Goal: Transaction & Acquisition: Purchase product/service

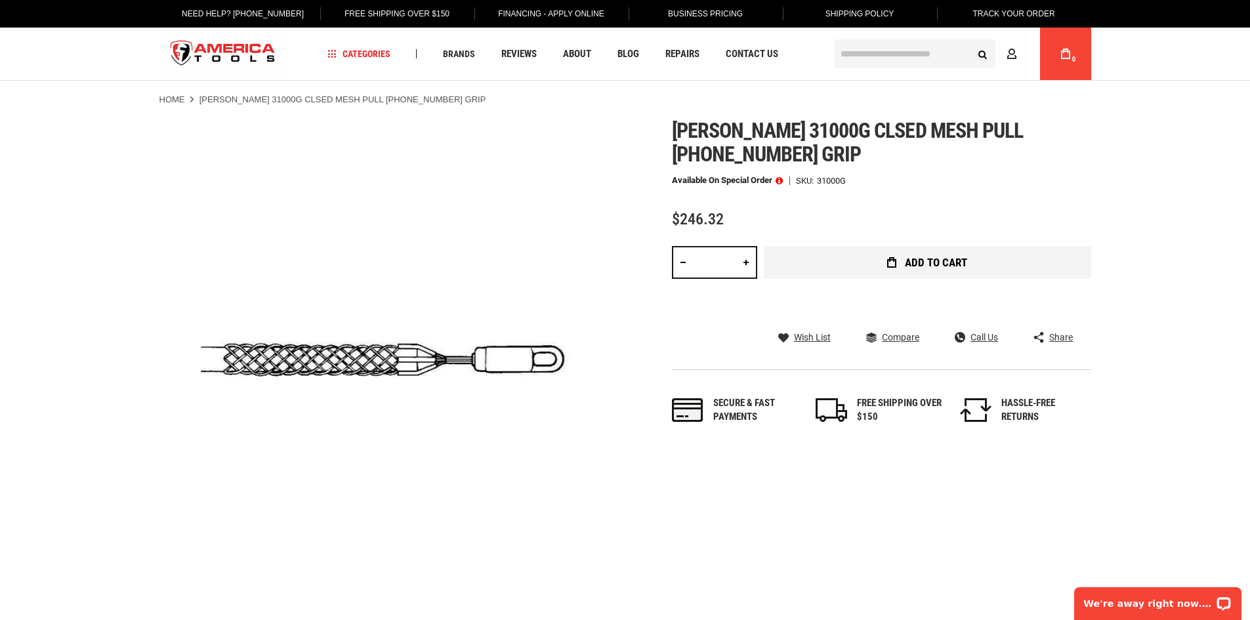
click at [867, 261] on button "Add to Cart" at bounding box center [928, 262] width 328 height 33
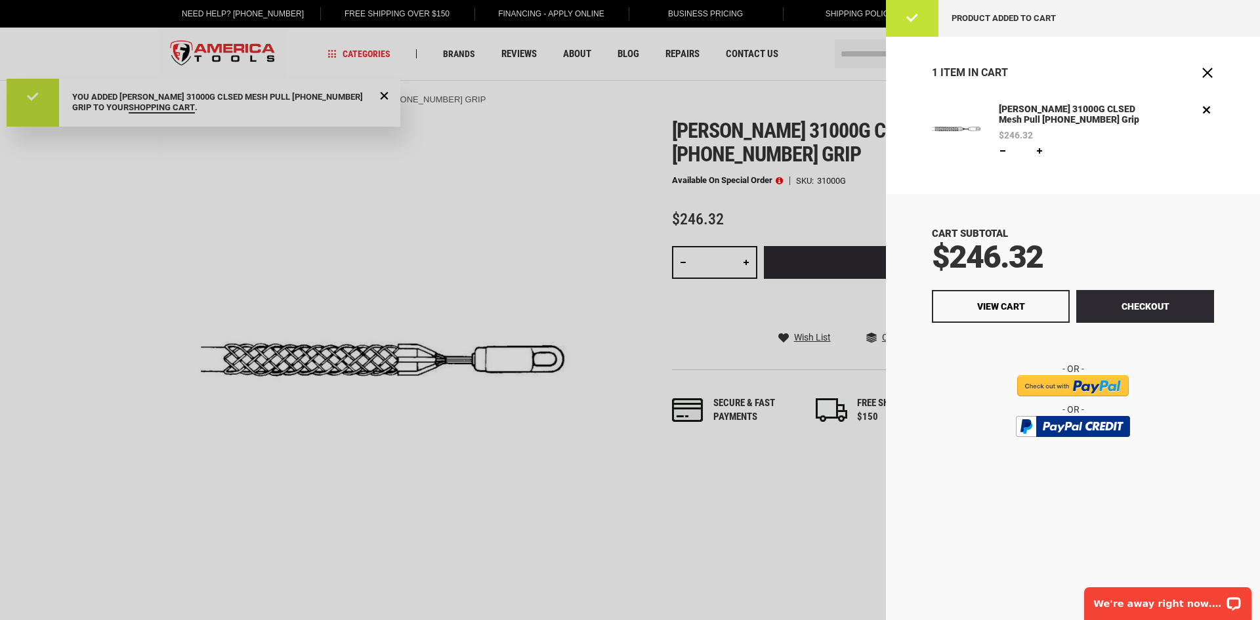
click at [455, 210] on div at bounding box center [630, 310] width 1260 height 620
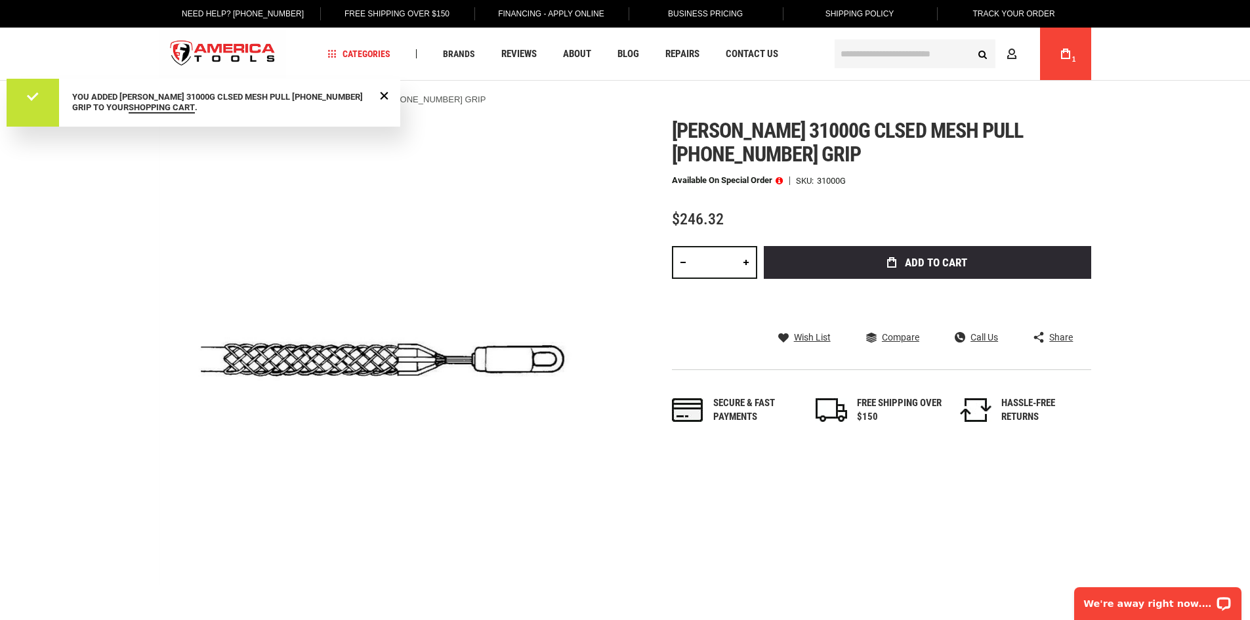
click at [857, 58] on input "text" at bounding box center [915, 53] width 161 height 29
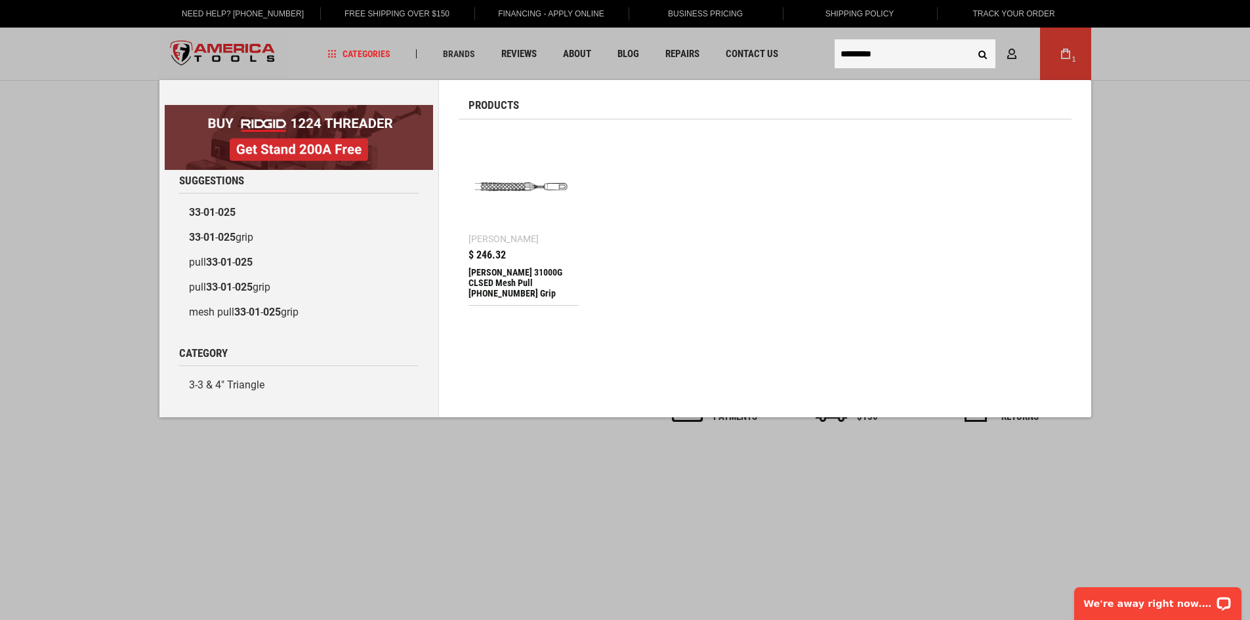
type input "*********"
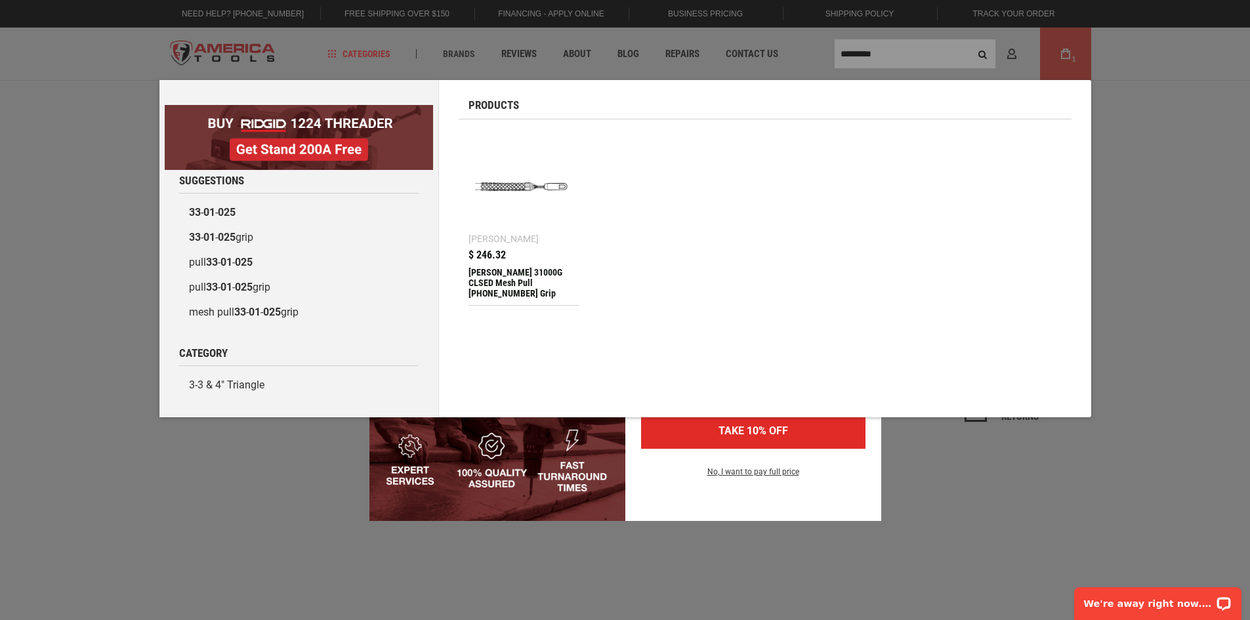
click at [917, 50] on div "Marketing offer form" at bounding box center [625, 310] width 1250 height 620
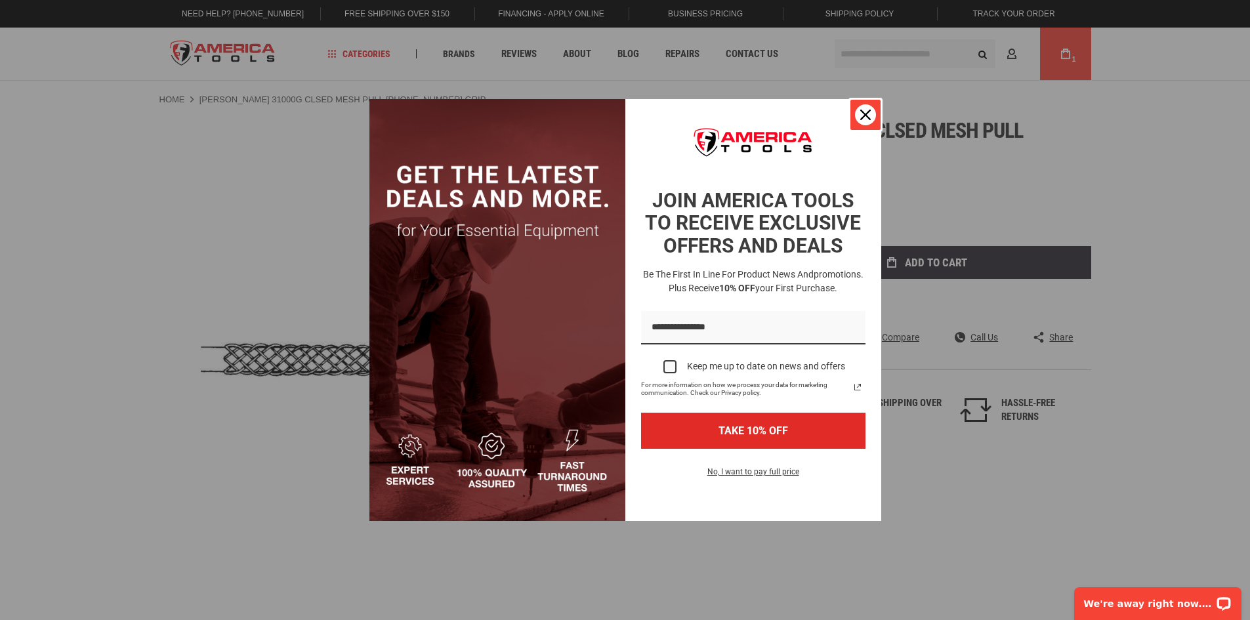
click at [869, 121] on div "Close" at bounding box center [865, 114] width 21 height 21
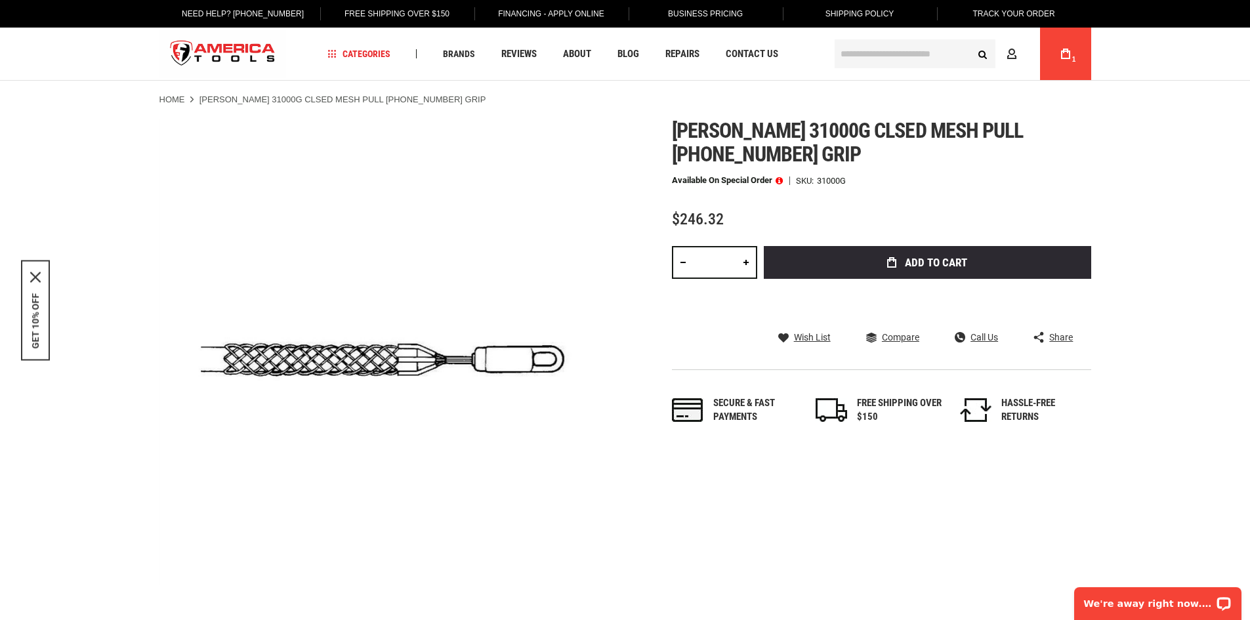
click at [879, 54] on input "text" at bounding box center [915, 53] width 161 height 29
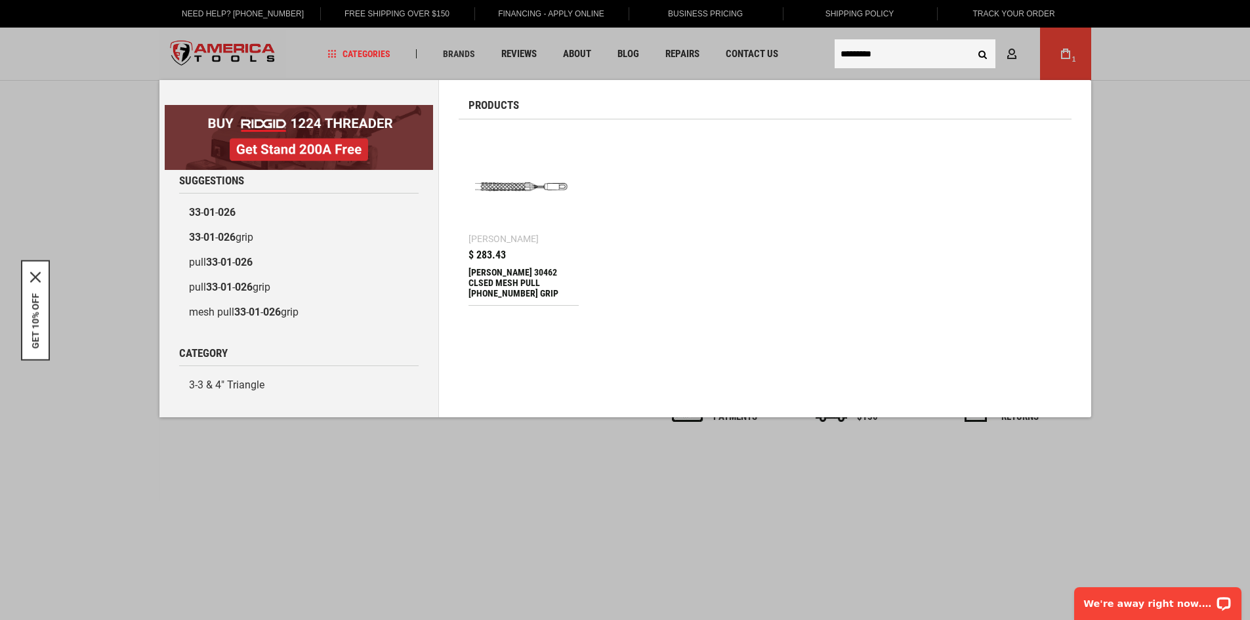
type input "*********"
click at [532, 272] on div "[PERSON_NAME] 30462 CLSED MESH PULL [PHONE_NUMBER] GRIP" at bounding box center [524, 283] width 111 height 32
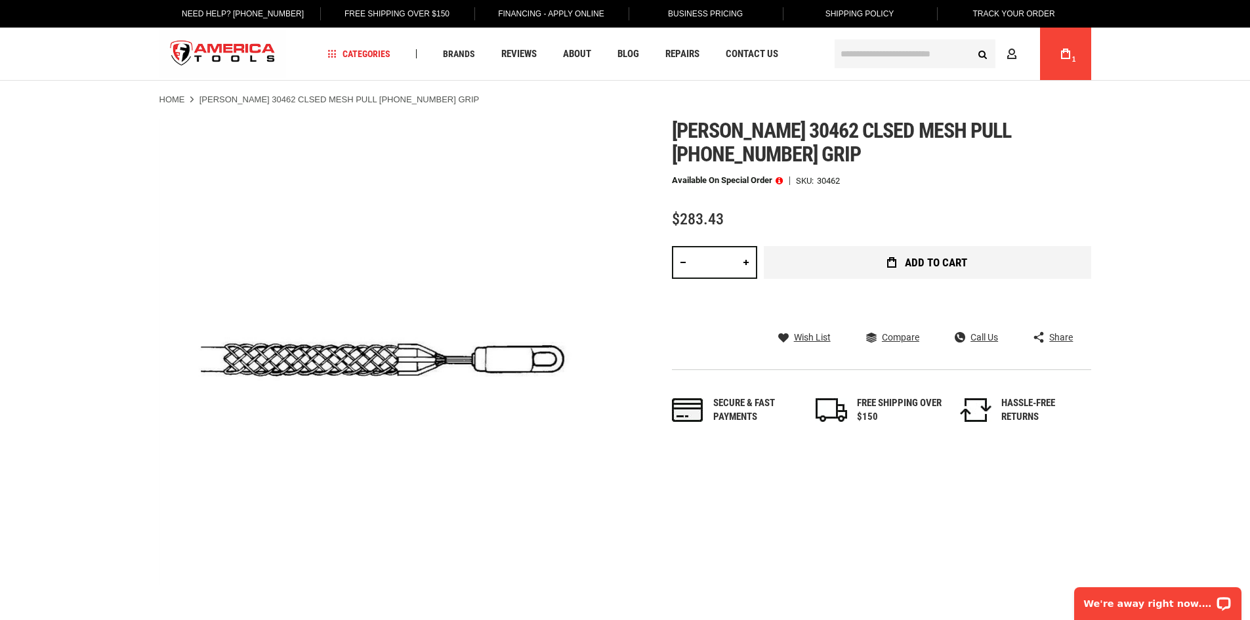
click at [911, 266] on span "Add to Cart" at bounding box center [936, 262] width 62 height 11
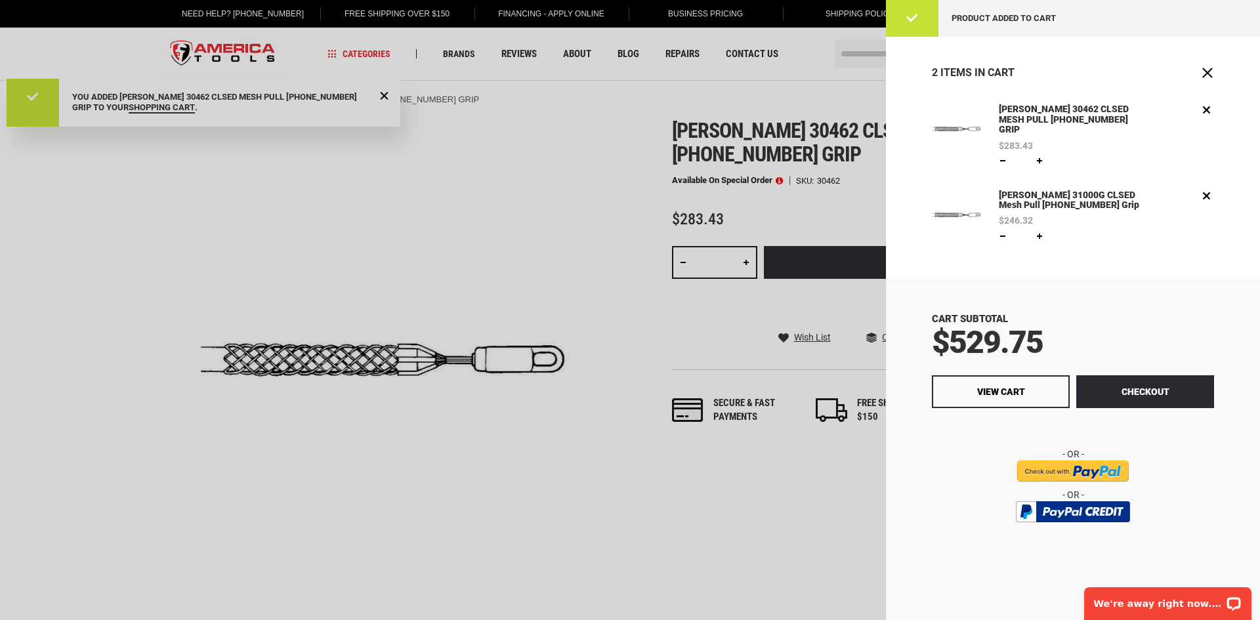
click at [750, 522] on div at bounding box center [630, 310] width 1260 height 620
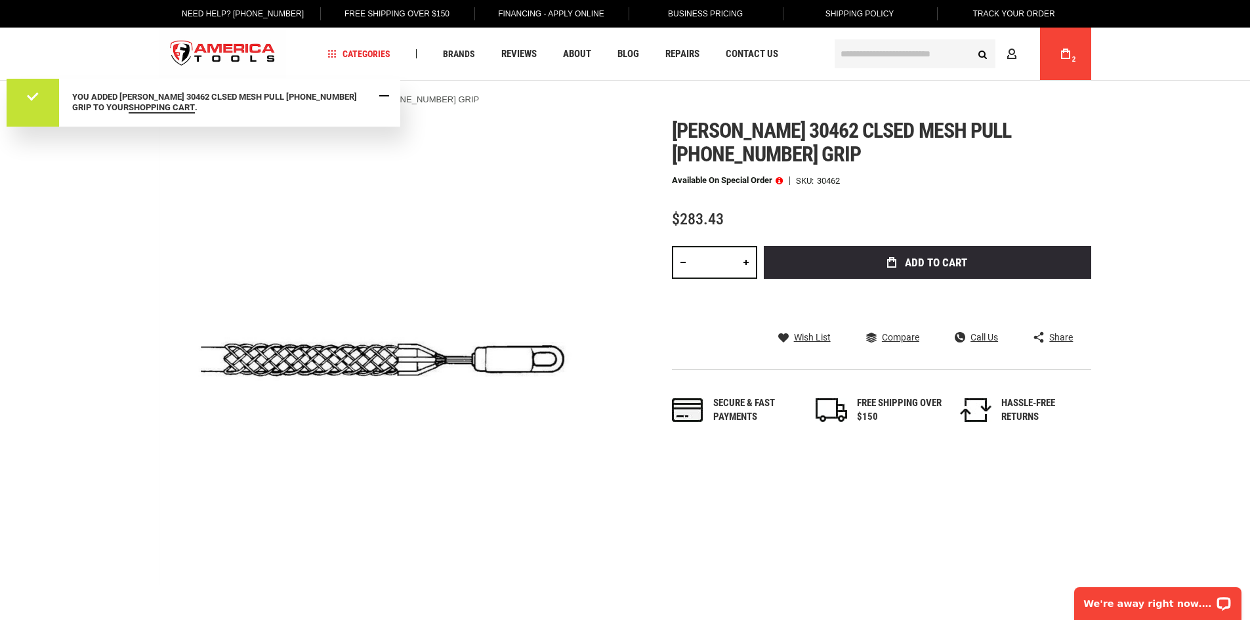
click at [387, 100] on span "Close Message" at bounding box center [384, 96] width 10 height 10
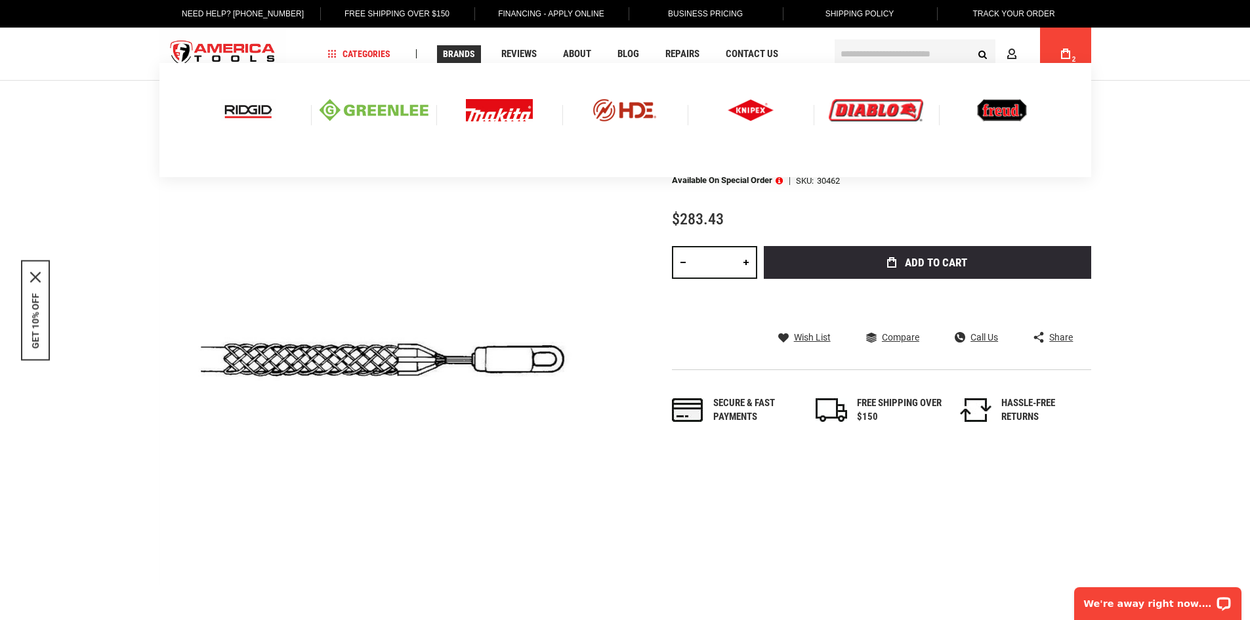
click at [263, 106] on img at bounding box center [248, 110] width 54 height 22
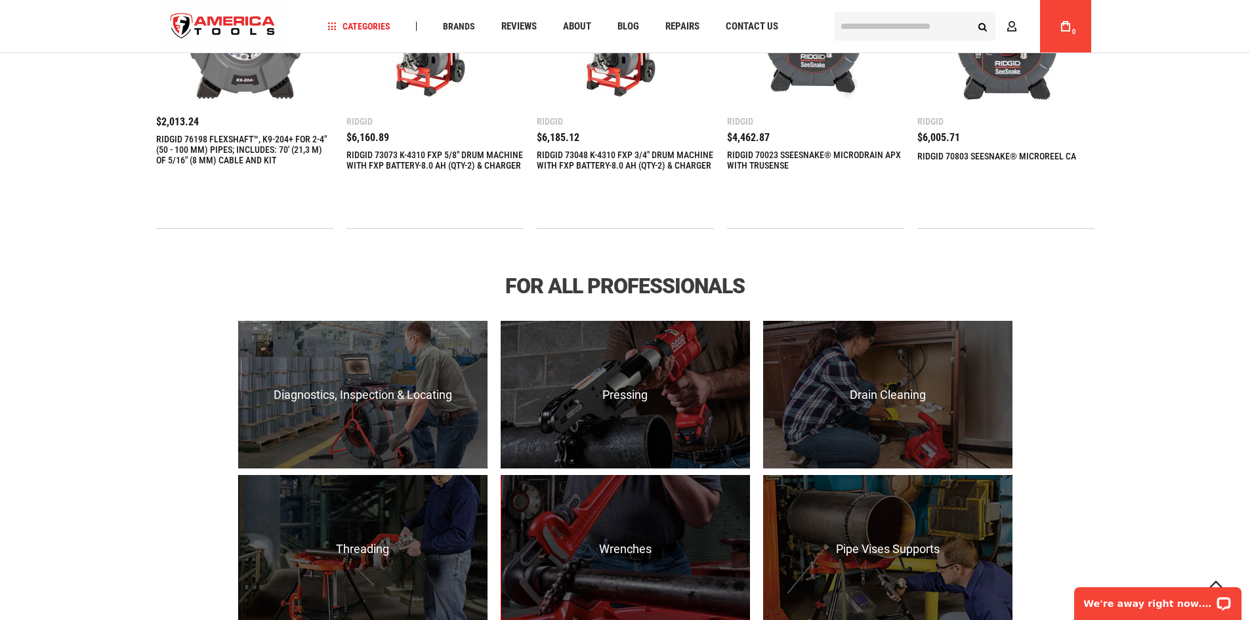
scroll to position [853, 0]
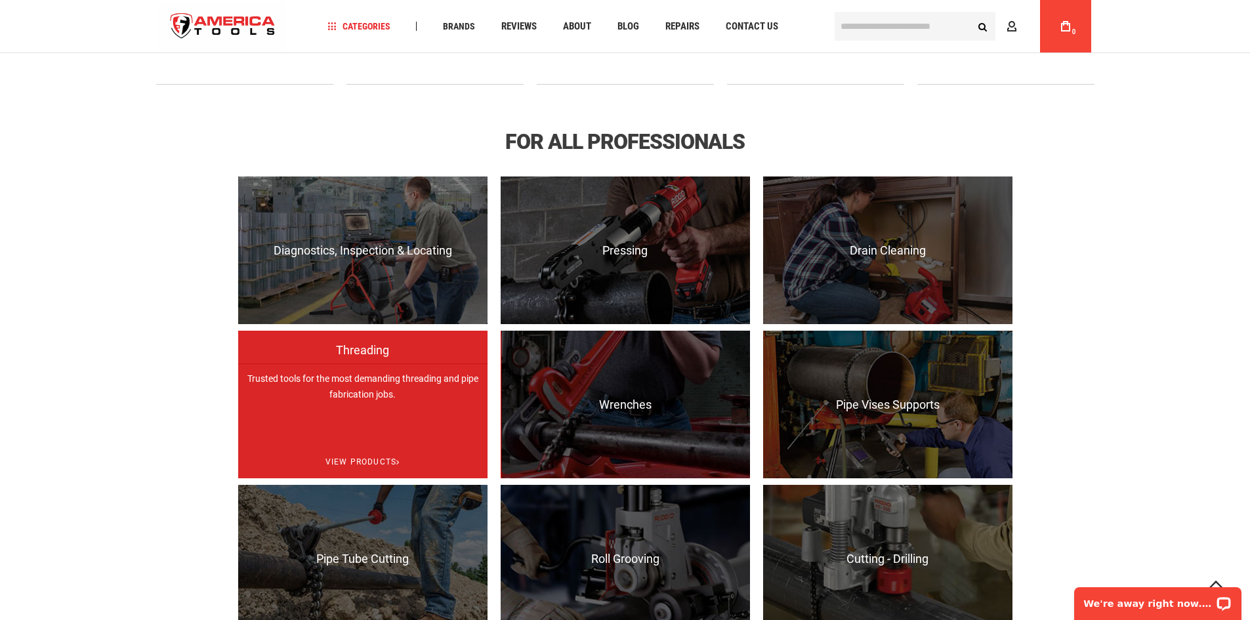
click at [360, 396] on p "Trusted tools for the most demanding threading and pipe fabrication jobs." at bounding box center [362, 438] width 249 height 148
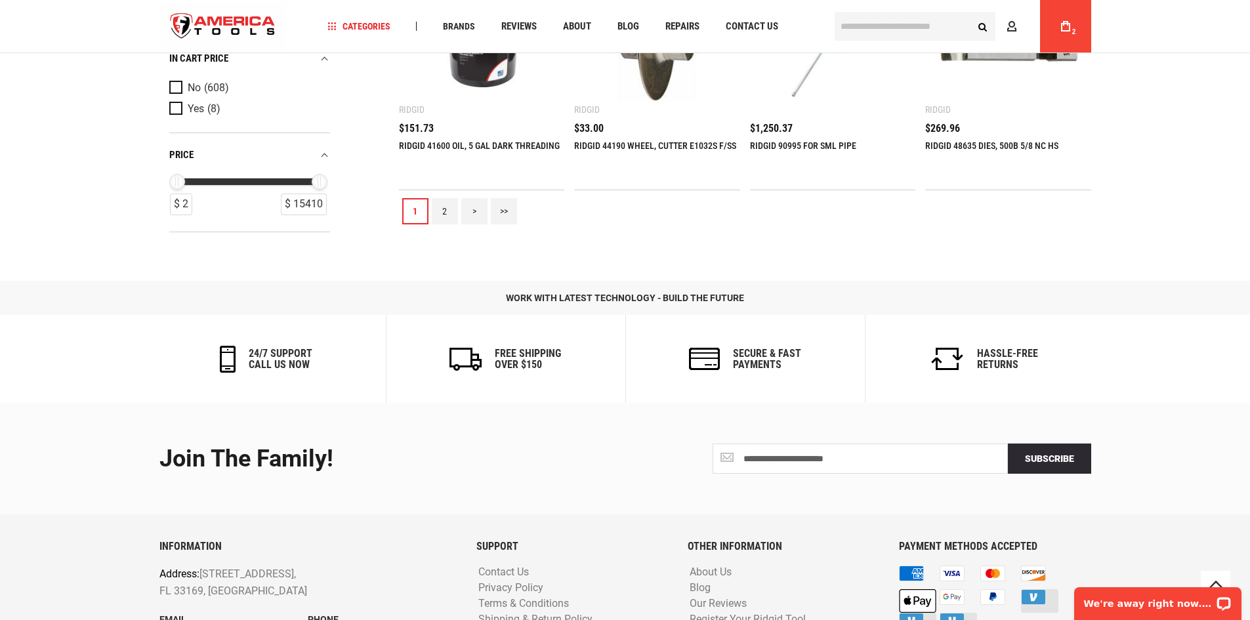
scroll to position [1641, 0]
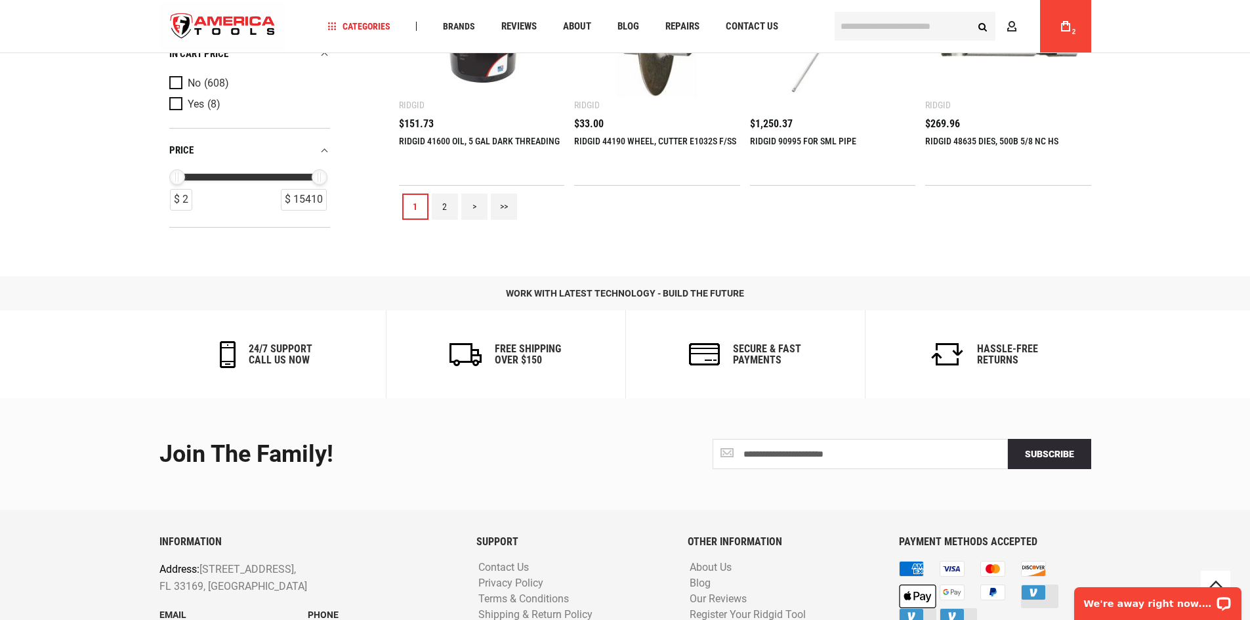
click at [442, 211] on link "2" at bounding box center [445, 207] width 26 height 26
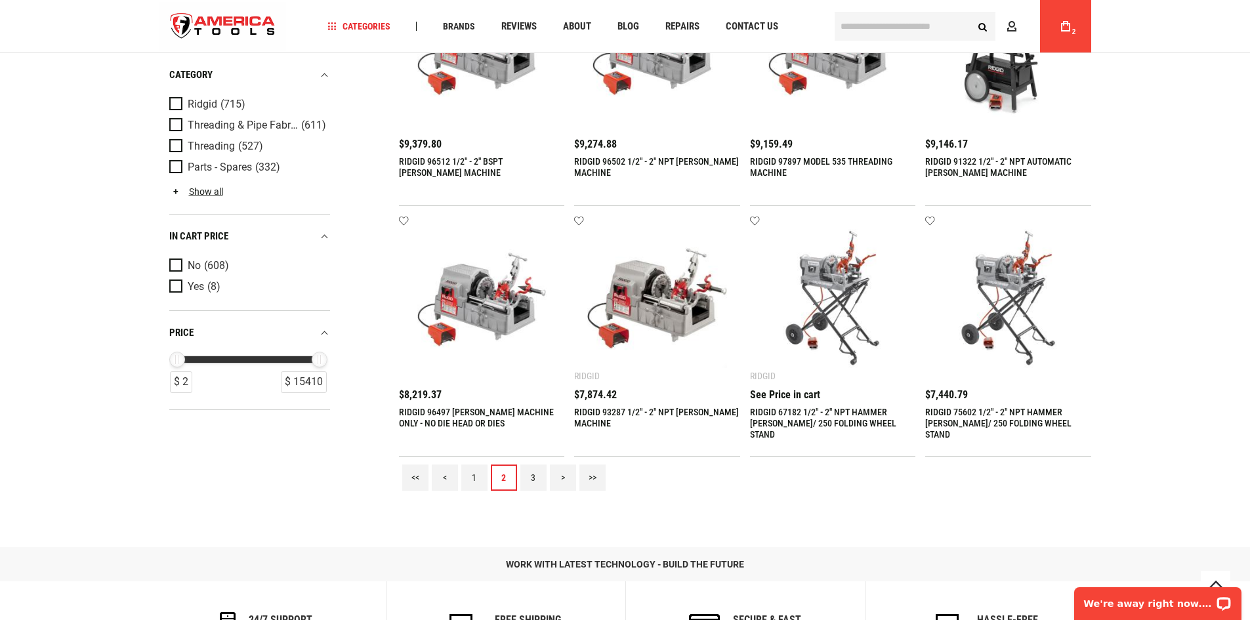
scroll to position [1510, 0]
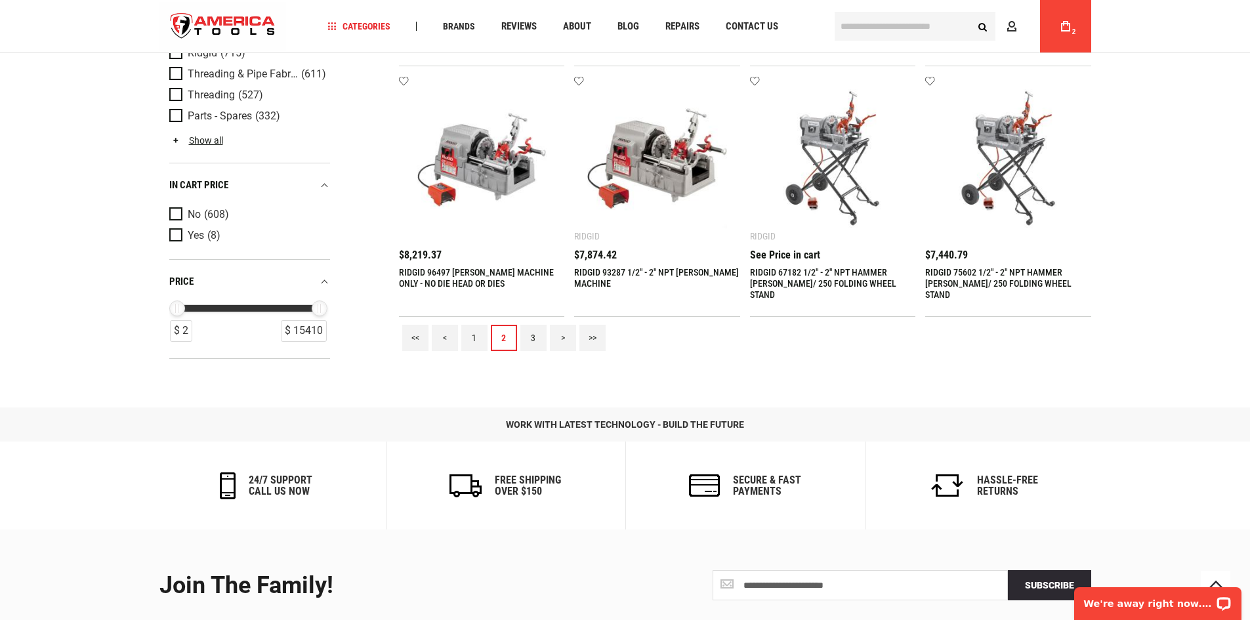
click at [526, 335] on link "3" at bounding box center [533, 338] width 26 height 26
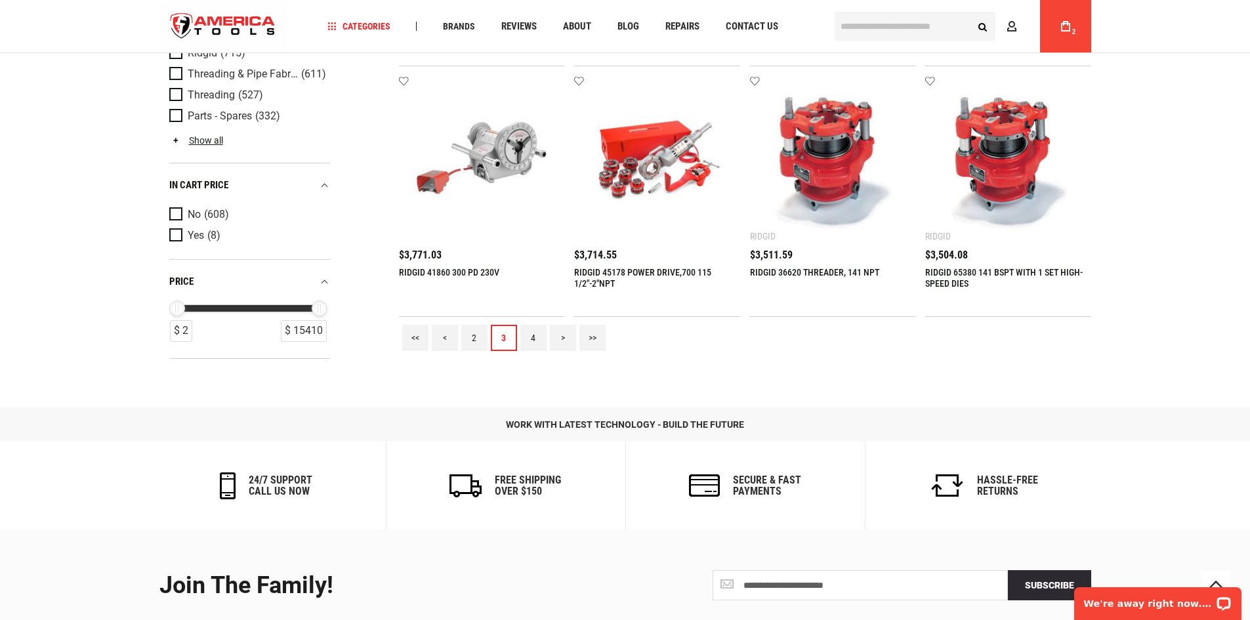
click at [539, 332] on link "4" at bounding box center [533, 338] width 26 height 26
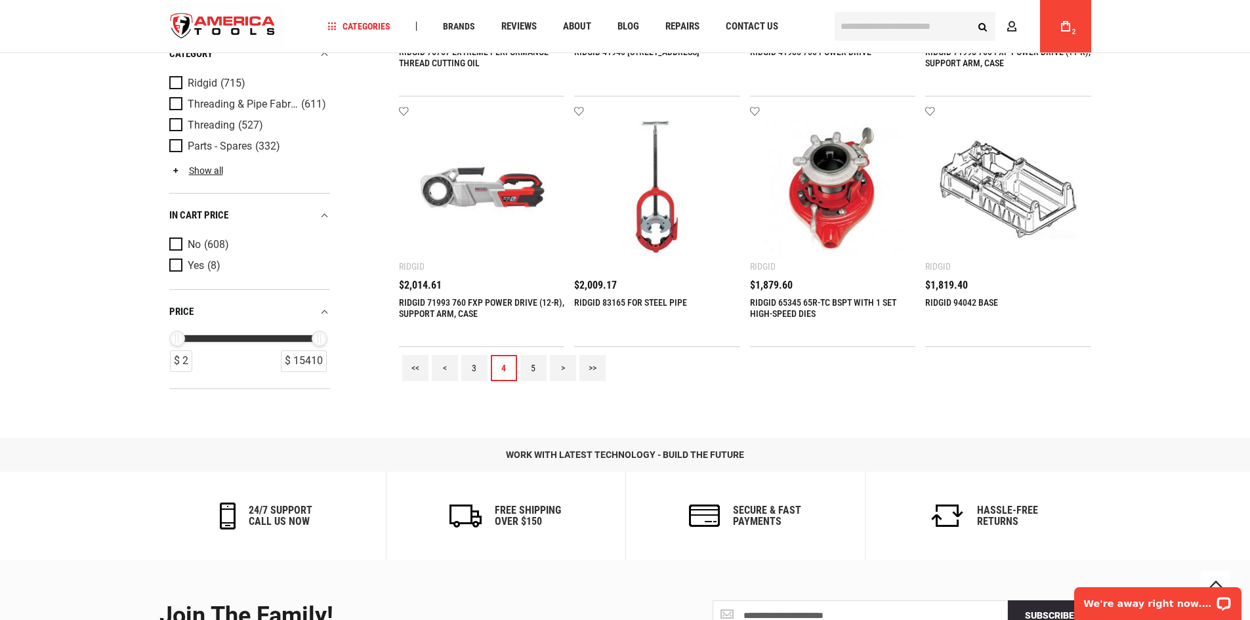
scroll to position [1706, 0]
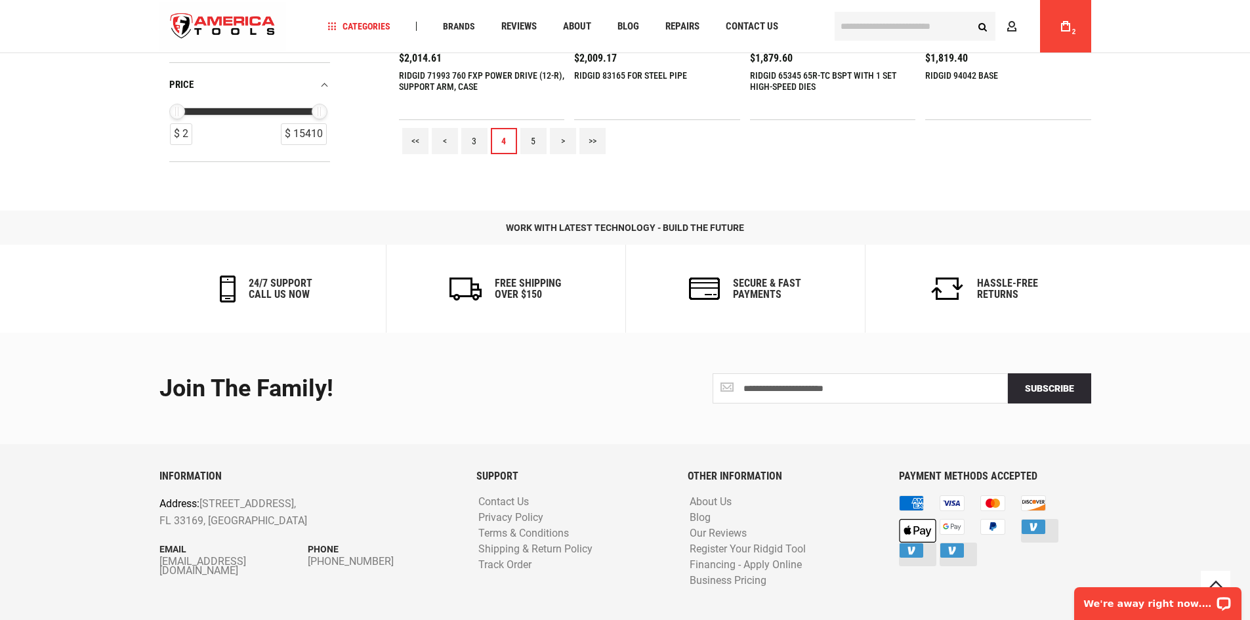
click at [536, 141] on link "5" at bounding box center [533, 141] width 26 height 26
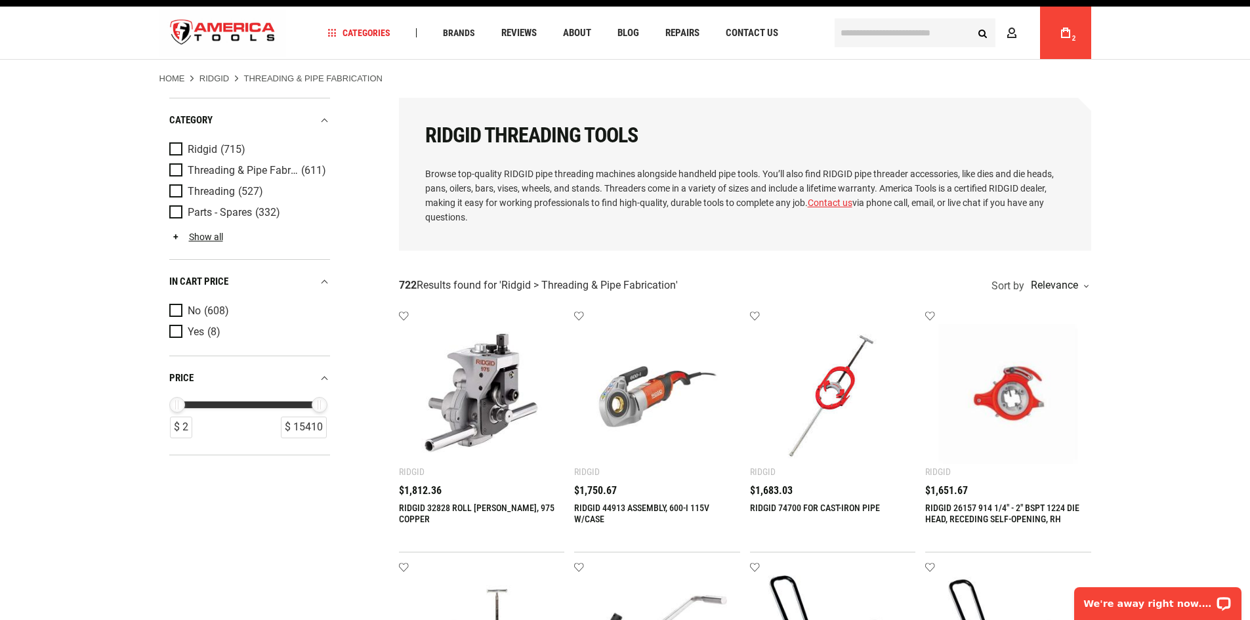
scroll to position [0, 0]
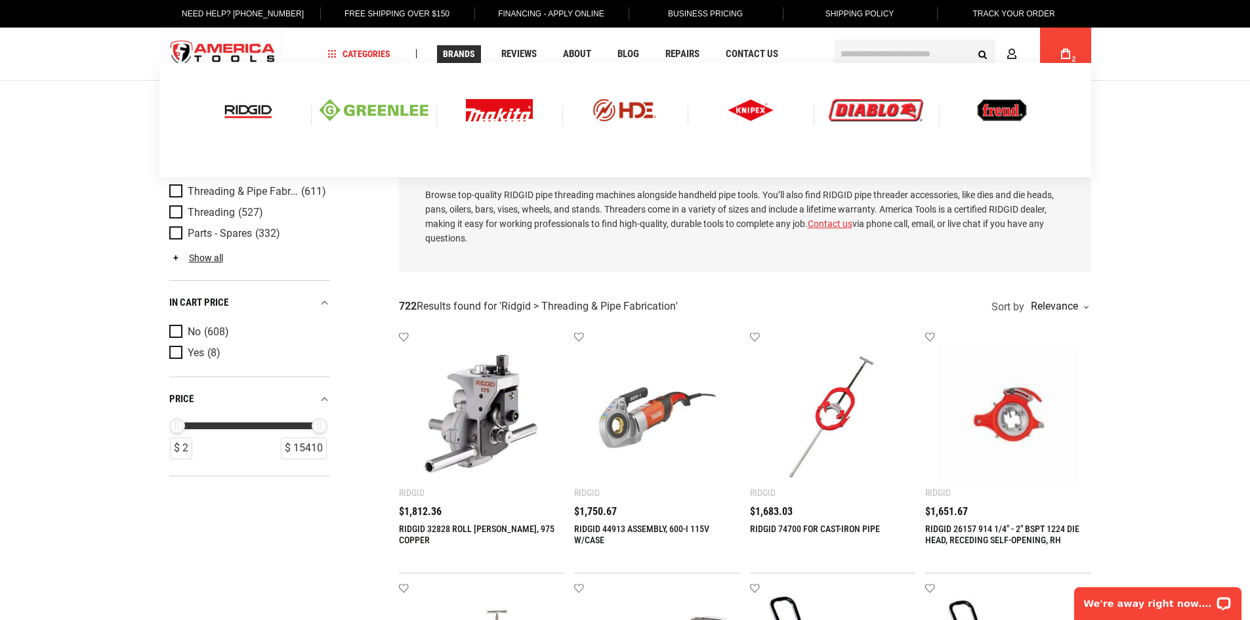
click at [387, 112] on img at bounding box center [374, 110] width 109 height 22
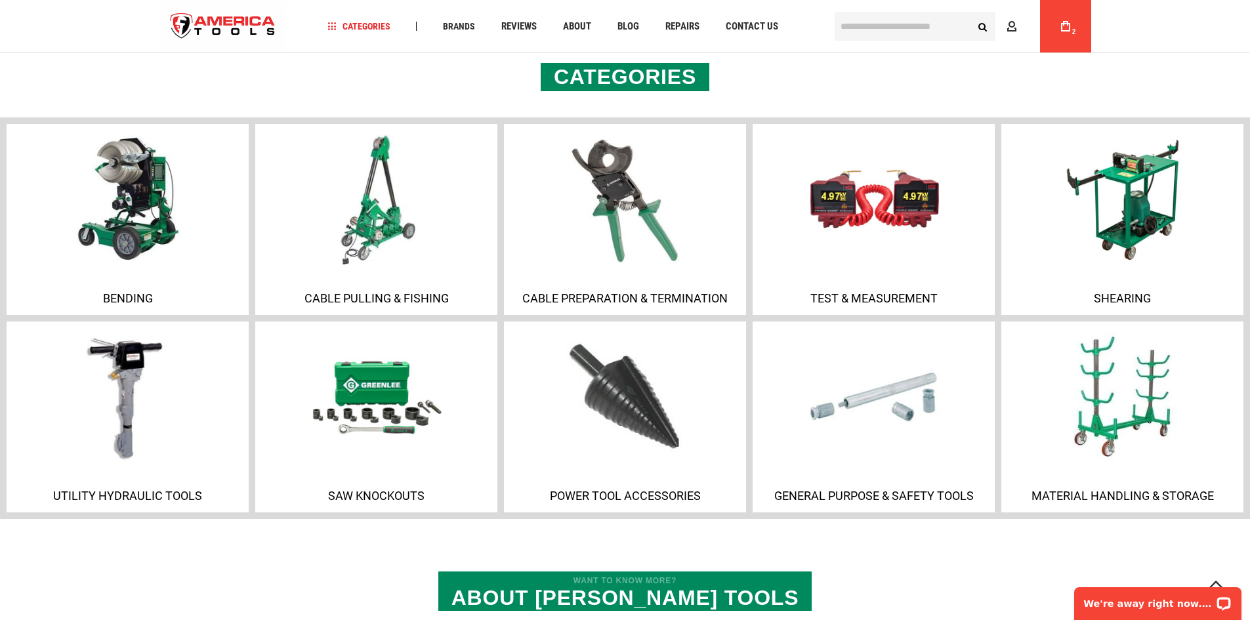
scroll to position [853, 0]
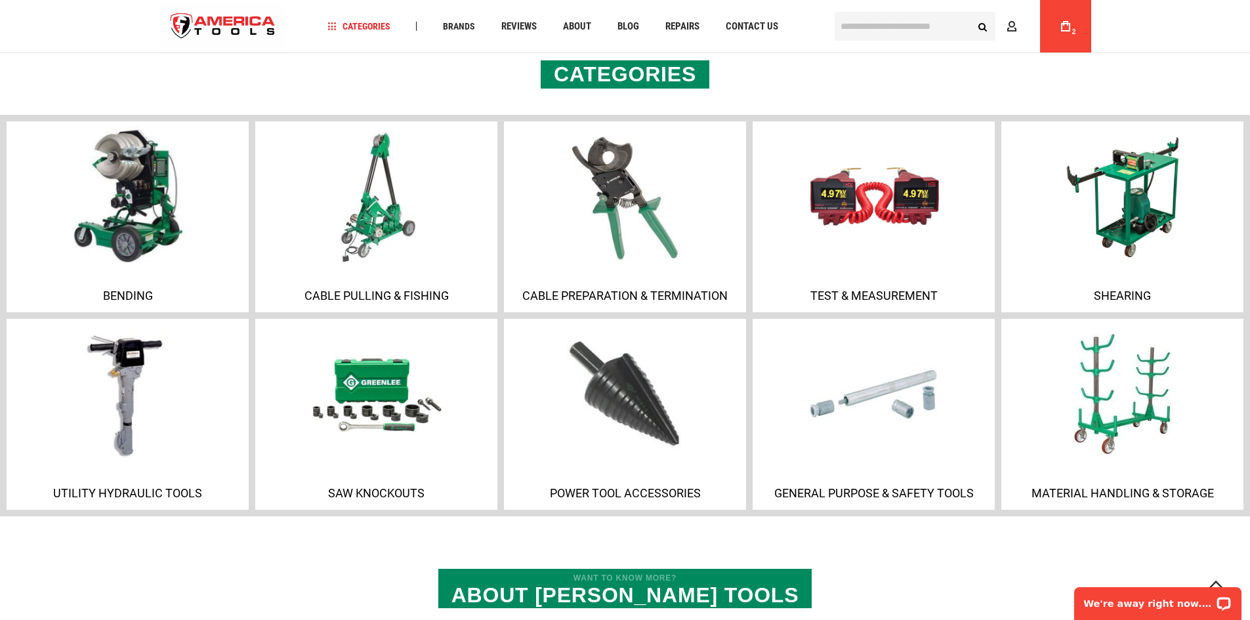
click at [115, 250] on img at bounding box center [127, 197] width 142 height 142
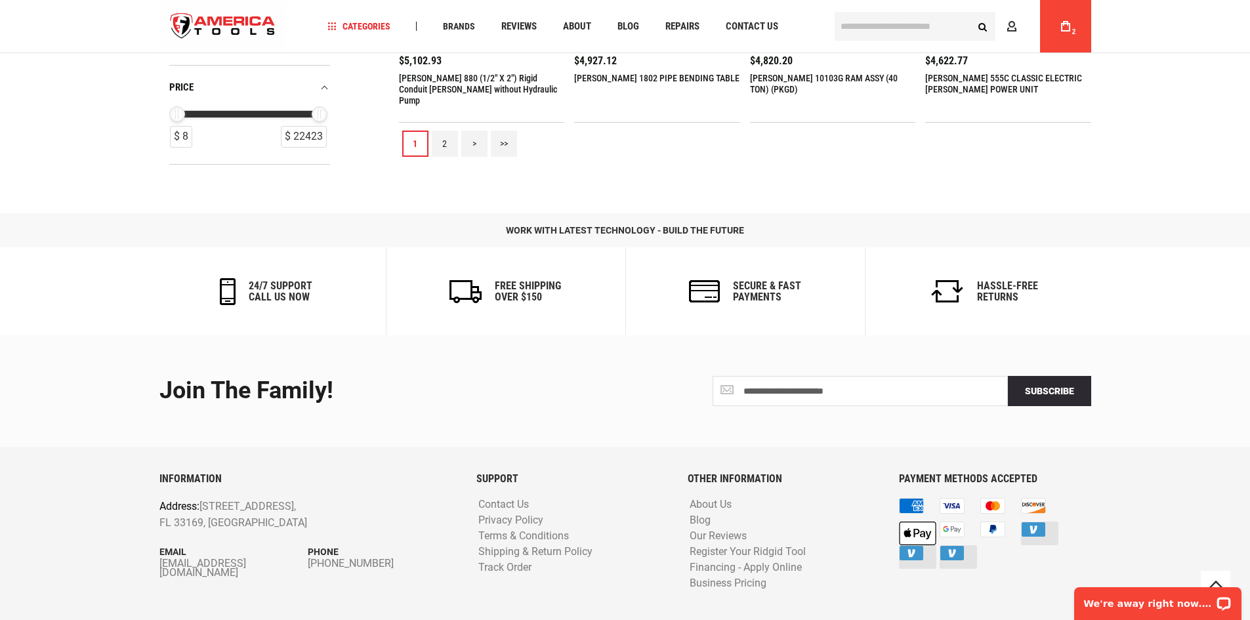
scroll to position [1641, 0]
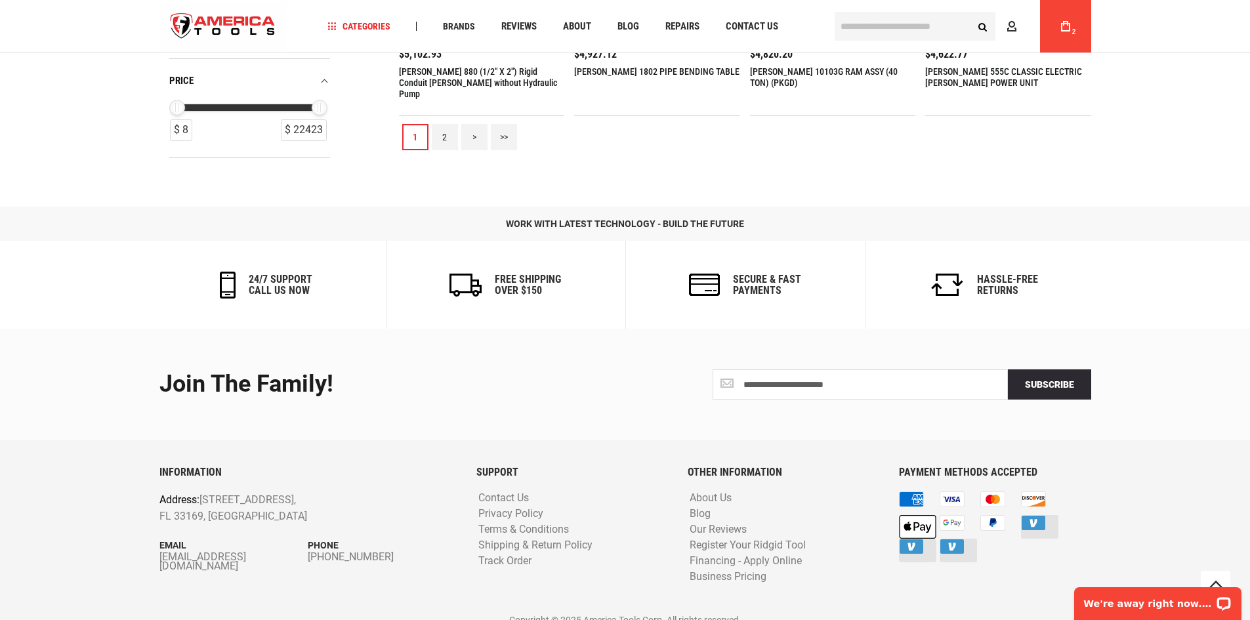
click at [445, 143] on link "2" at bounding box center [445, 137] width 26 height 26
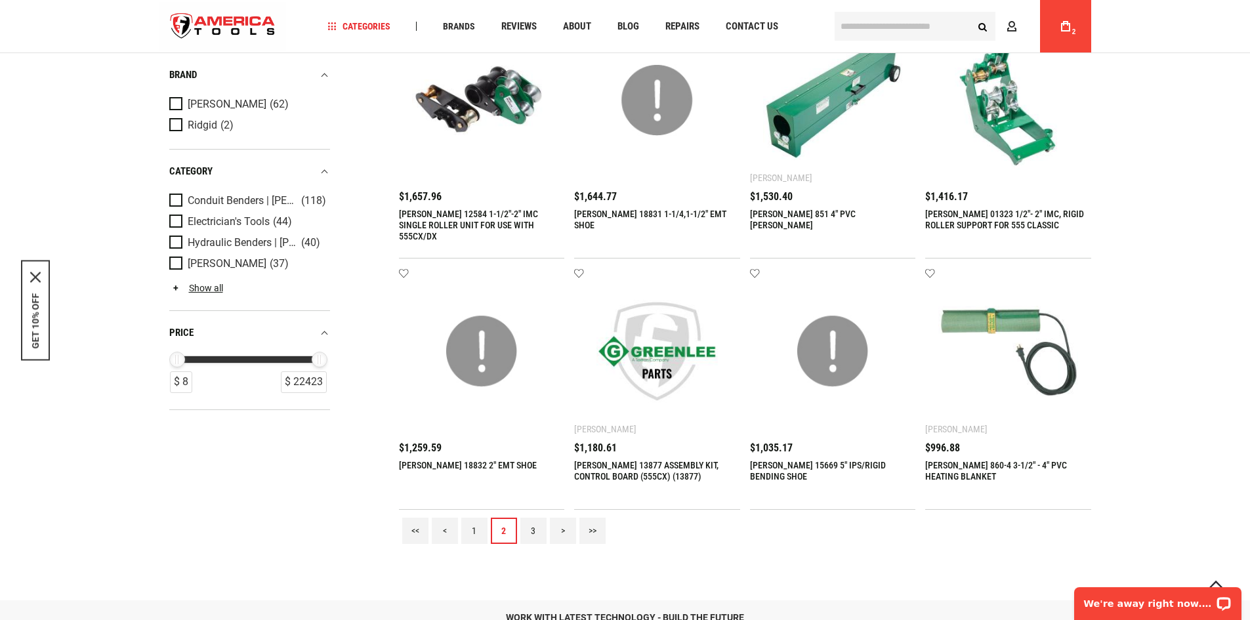
scroll to position [1313, 0]
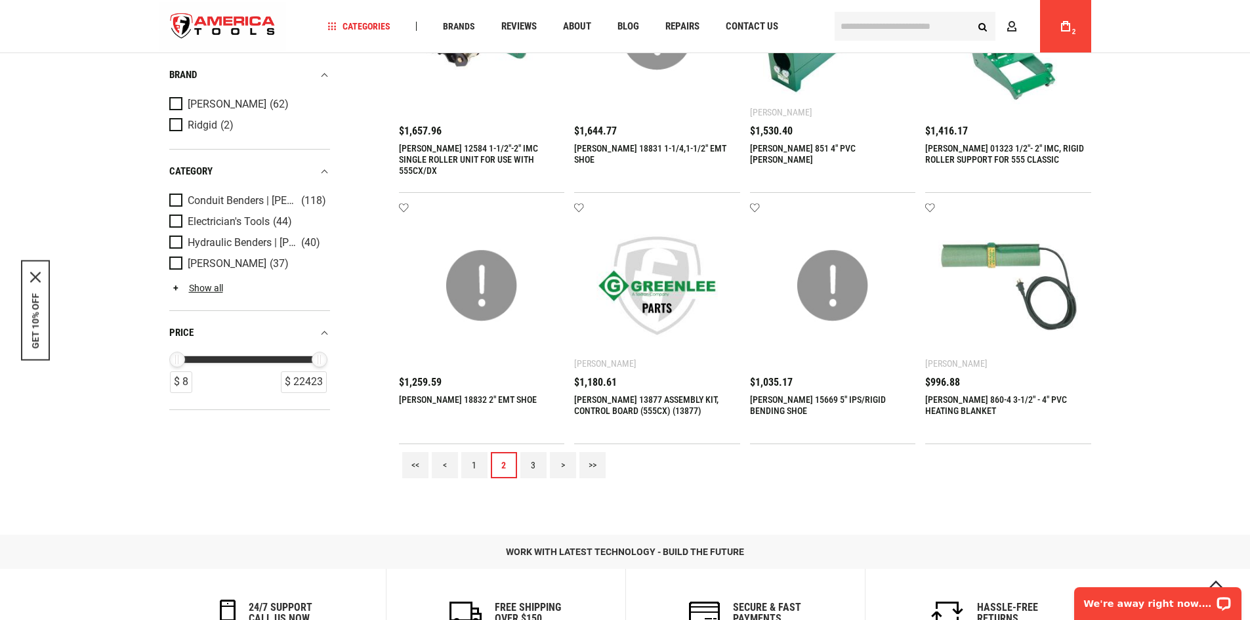
click at [526, 458] on link "3" at bounding box center [533, 465] width 26 height 26
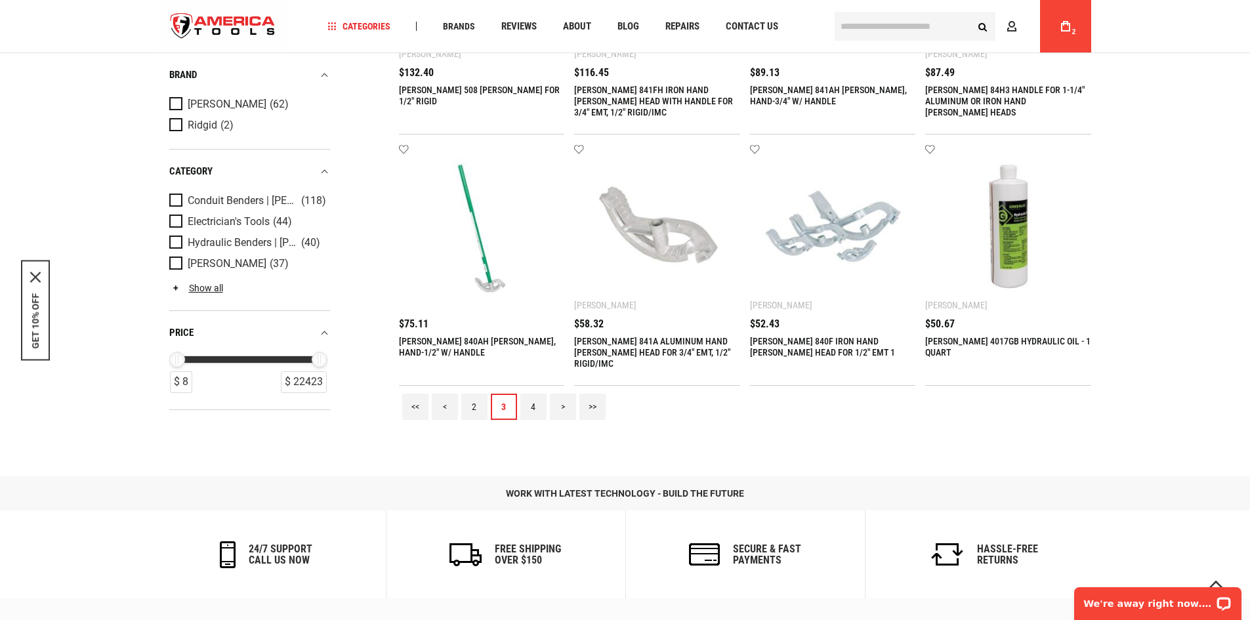
scroll to position [1510, 0]
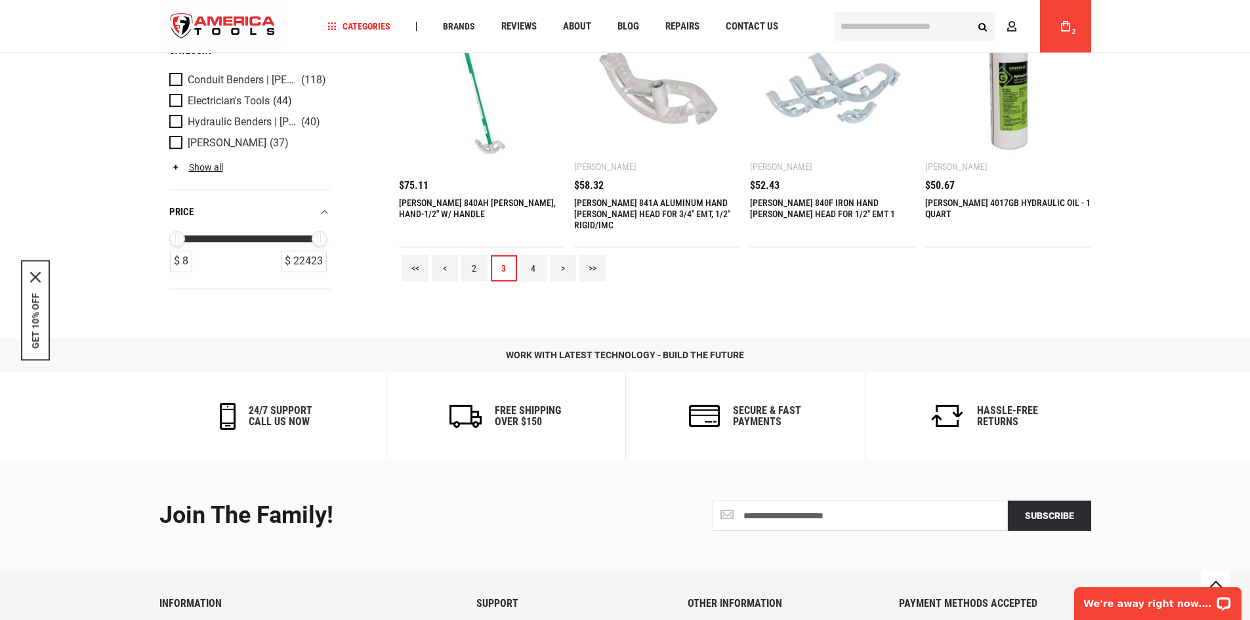
click at [538, 264] on link "4" at bounding box center [533, 268] width 26 height 26
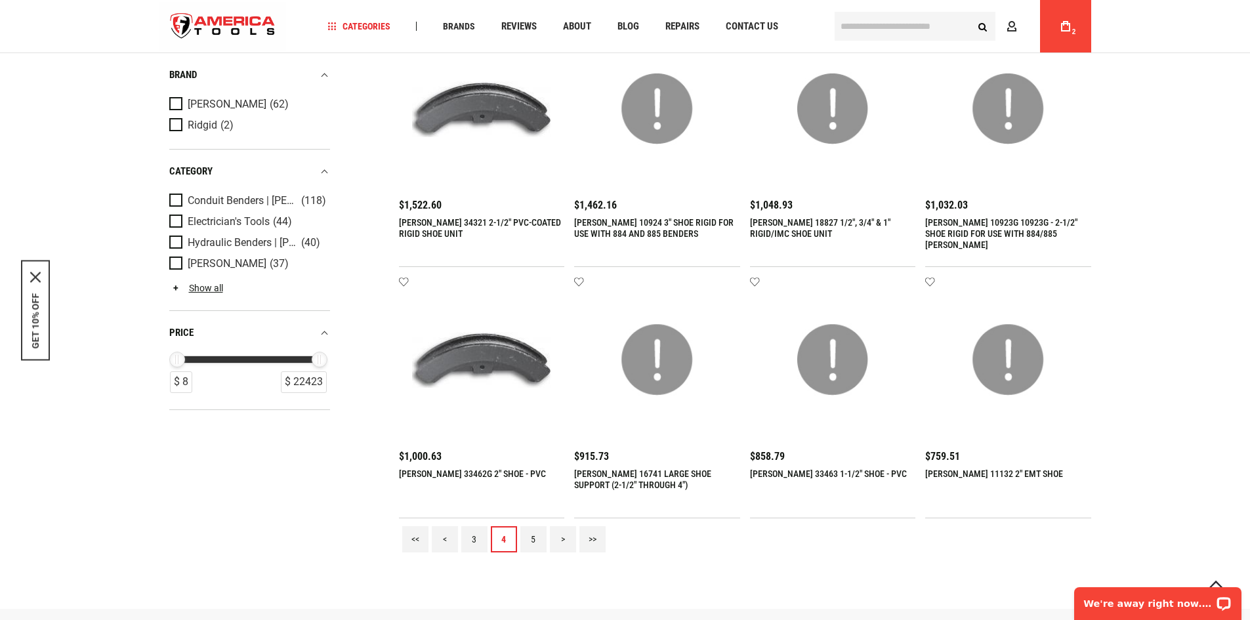
scroll to position [1378, 0]
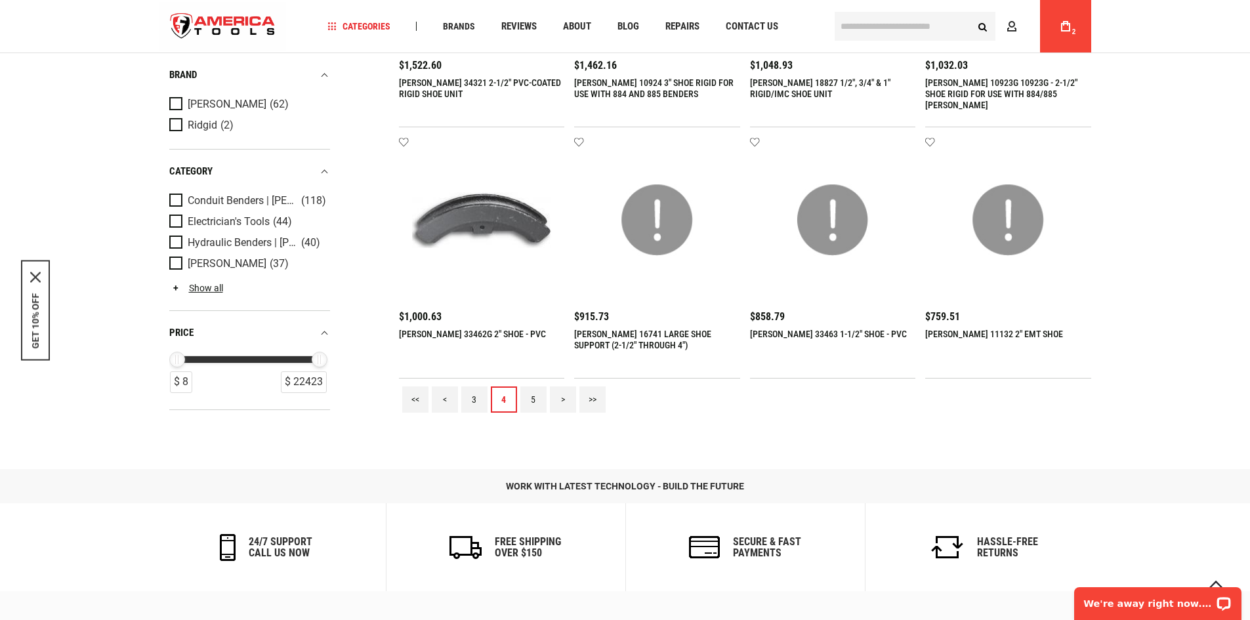
click at [543, 400] on link "5" at bounding box center [533, 400] width 26 height 26
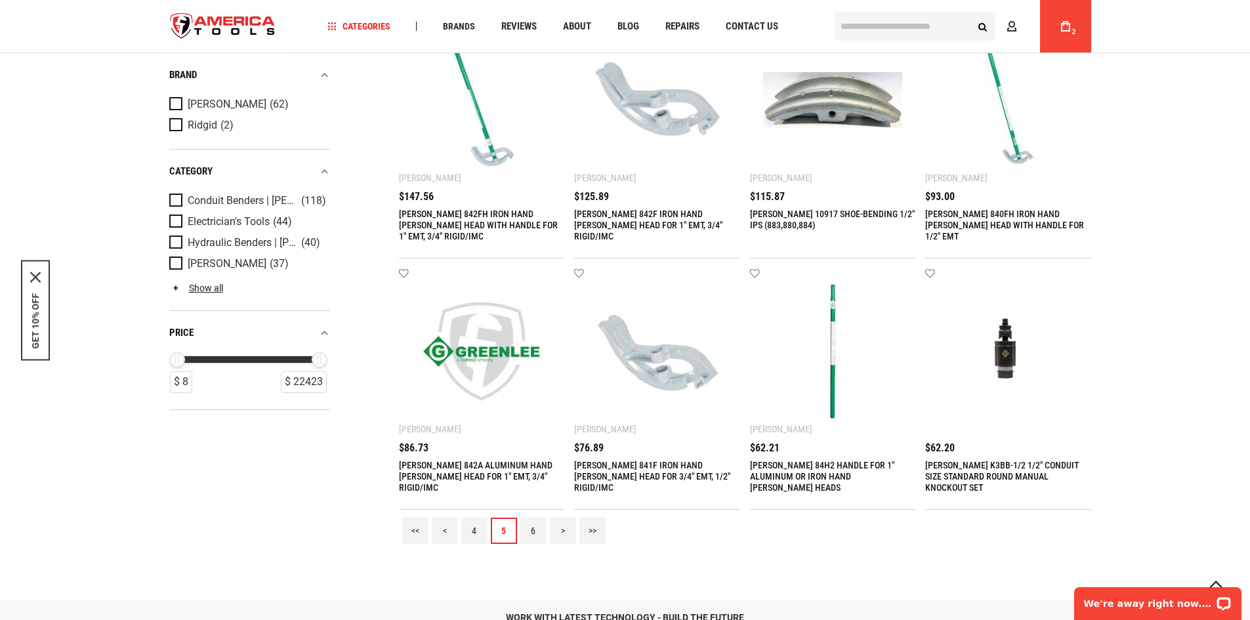
scroll to position [1510, 0]
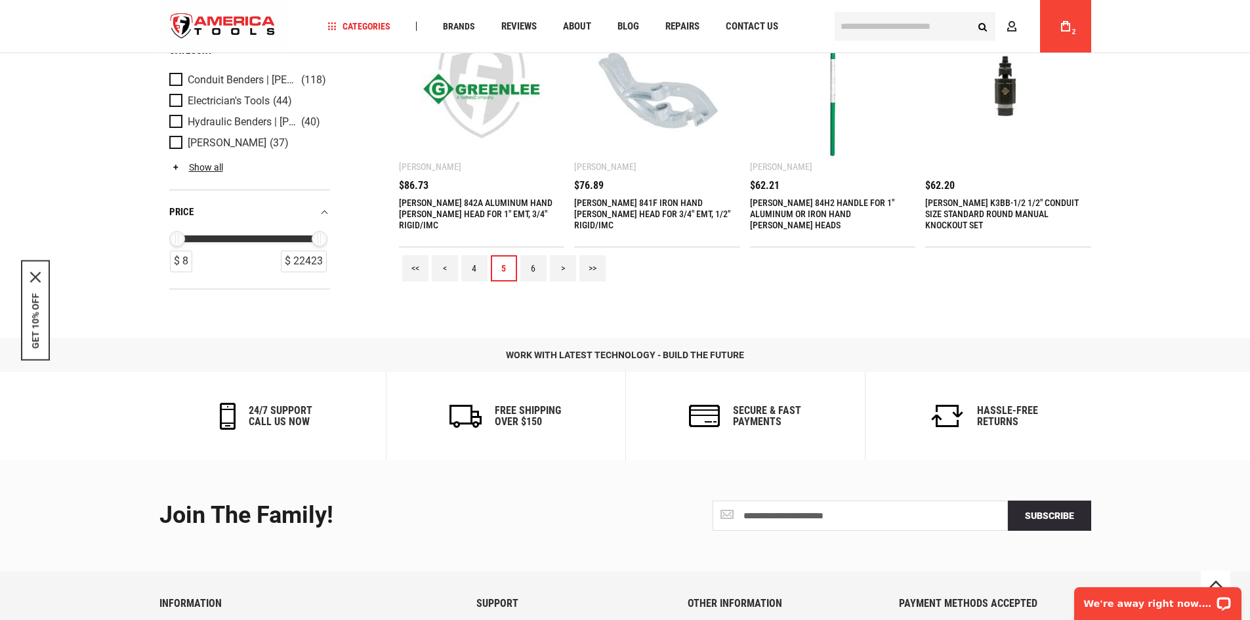
click at [528, 268] on link "6" at bounding box center [533, 268] width 26 height 26
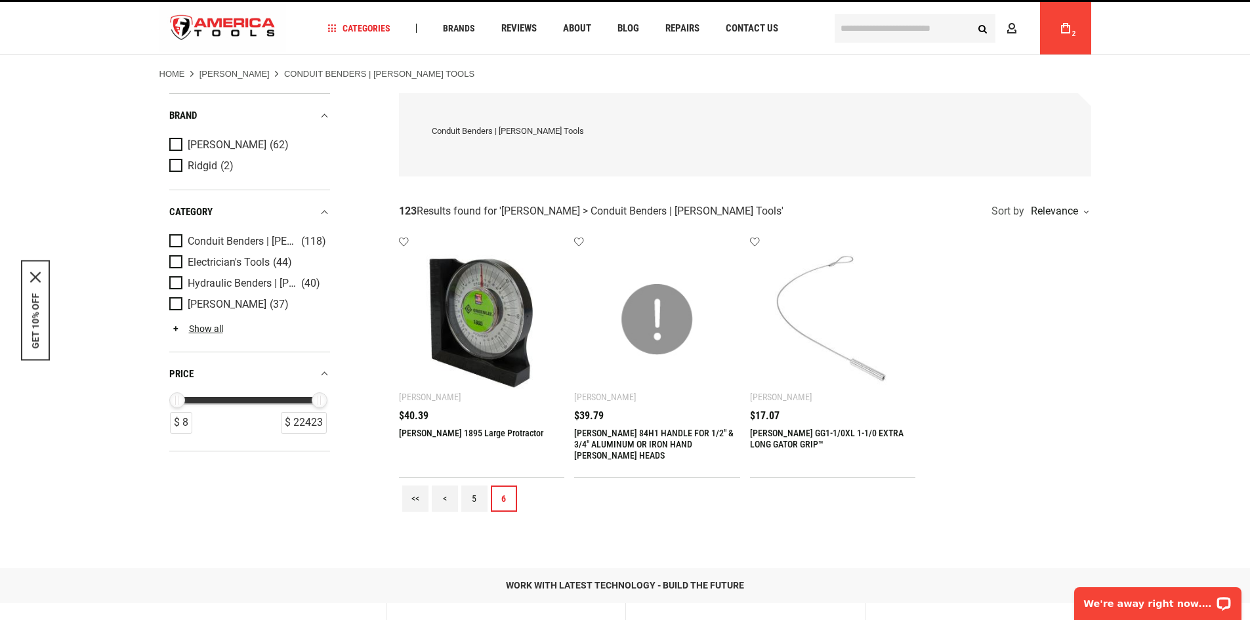
scroll to position [0, 0]
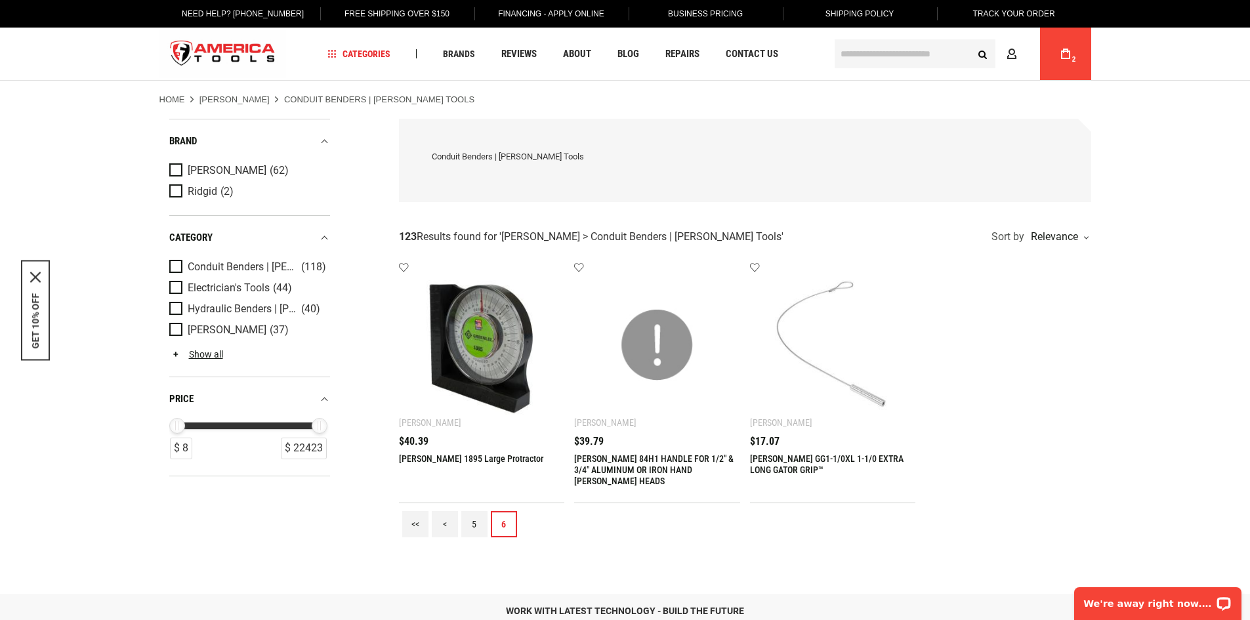
click at [224, 94] on main "Home GREENLEE Conduit Benders | Greenlee Tools Refine & sort Sort by Relevance" at bounding box center [625, 339] width 958 height 517
click at [234, 101] on link "GREENLEE" at bounding box center [235, 100] width 70 height 12
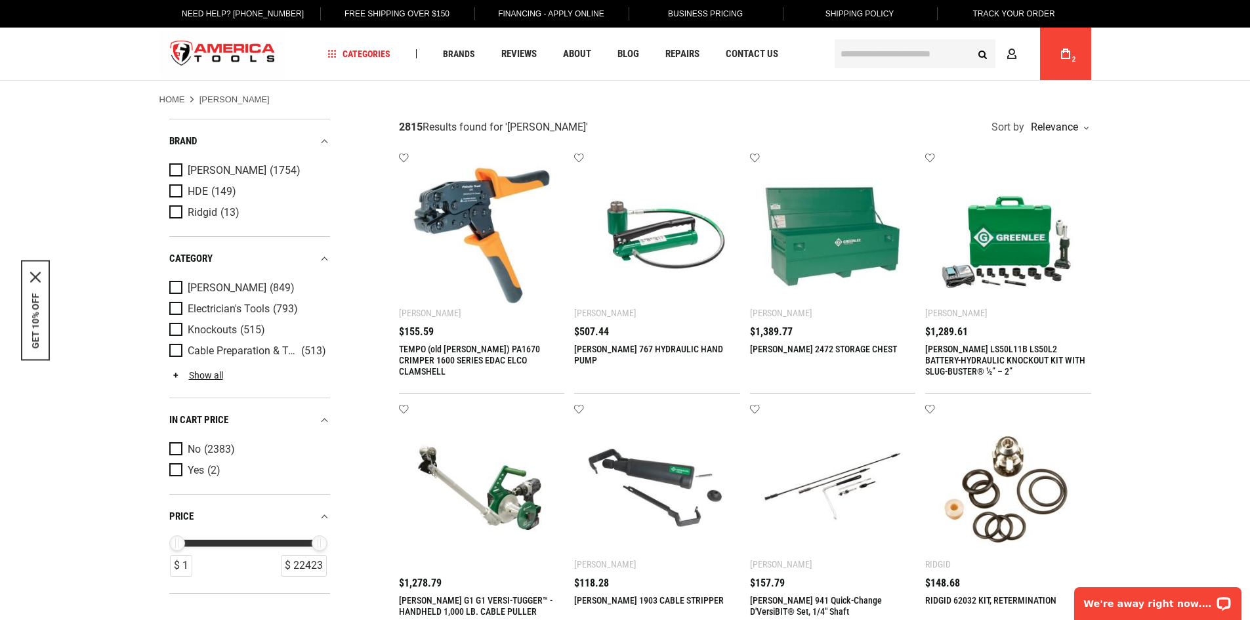
click at [1086, 72] on div "My Cart 2" at bounding box center [1065, 54] width 51 height 53
click at [1063, 55] on icon at bounding box center [1065, 54] width 9 height 11
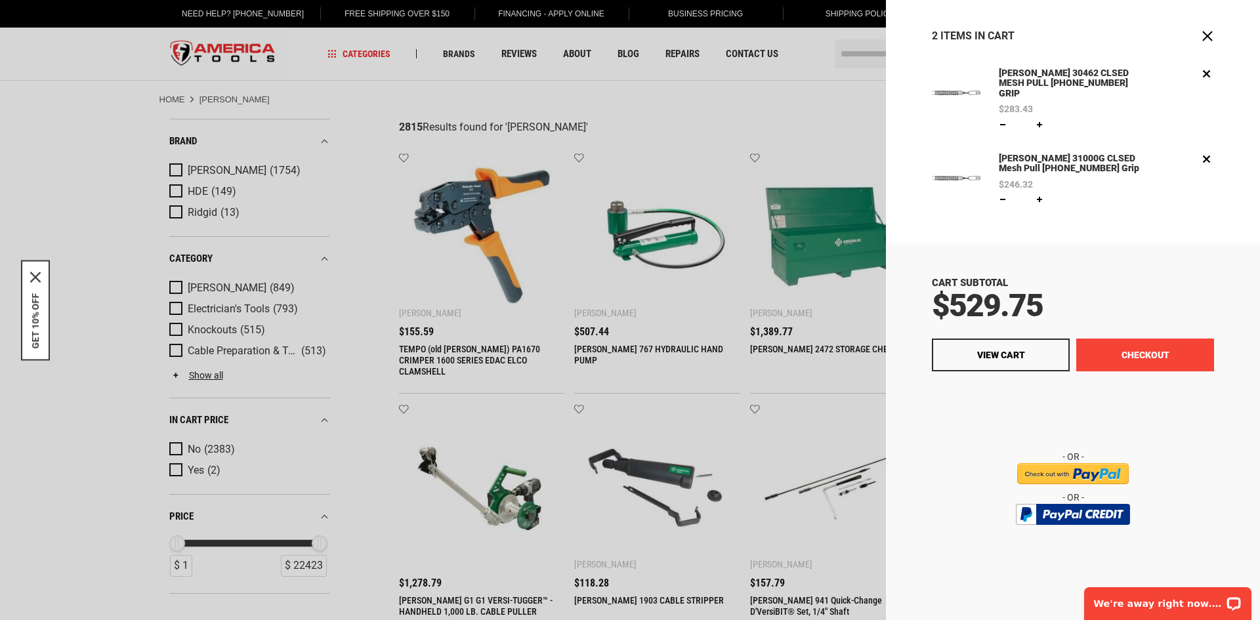
click at [1109, 340] on button "Checkout" at bounding box center [1145, 355] width 138 height 33
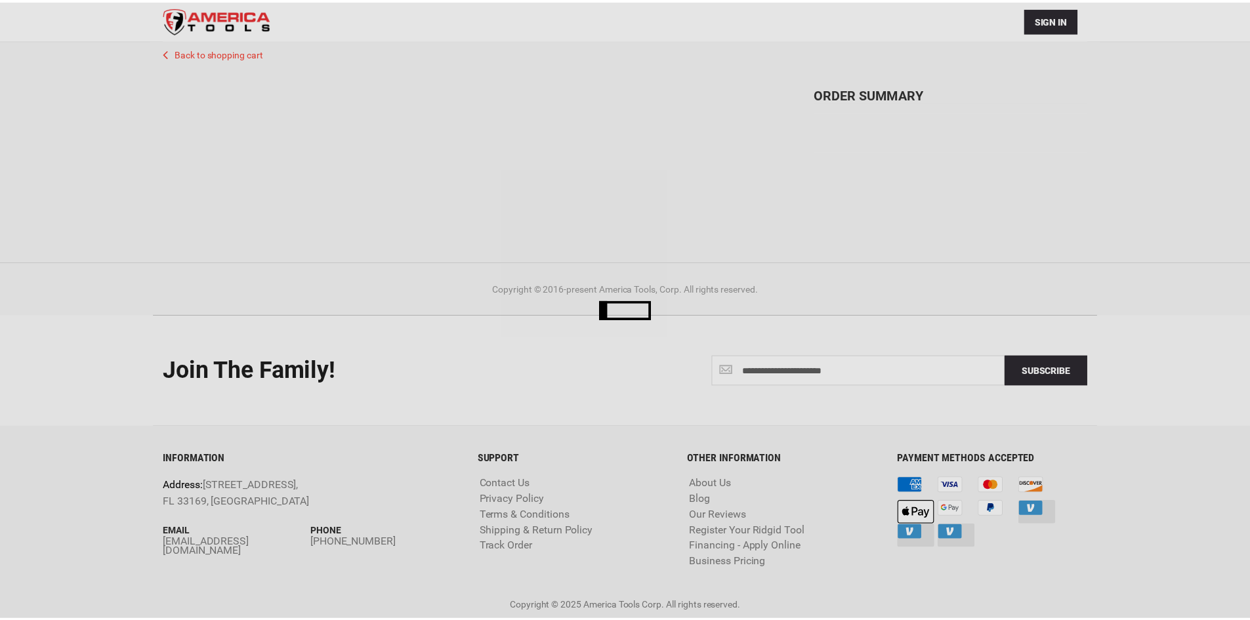
scroll to position [86, 0]
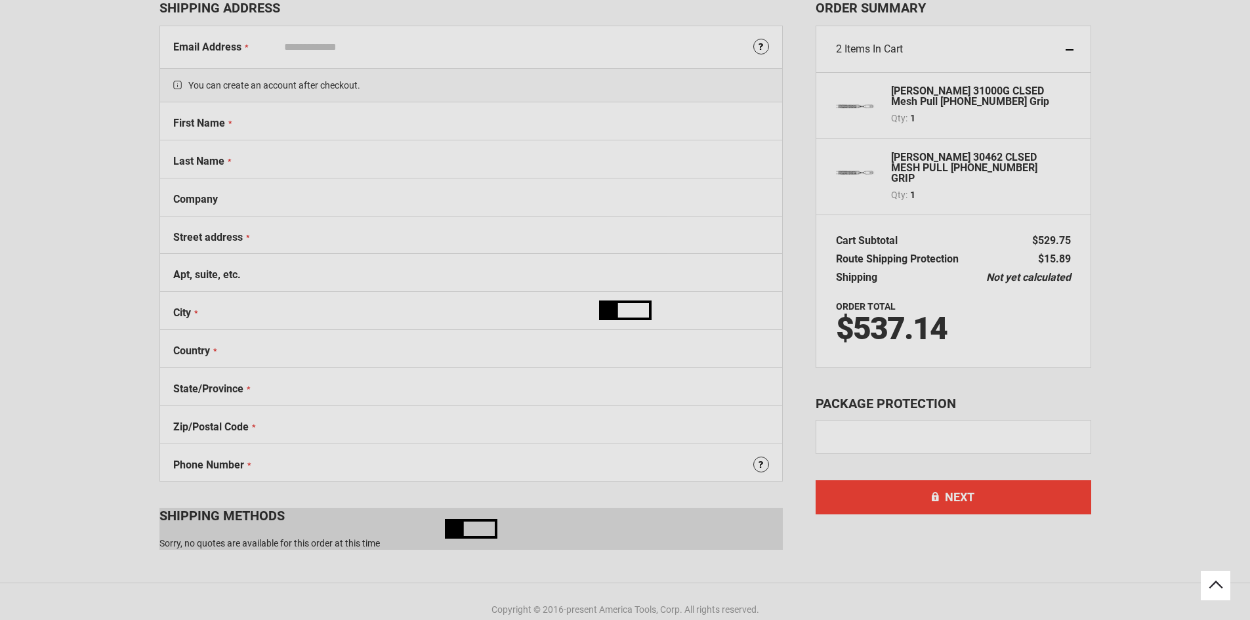
select select "**"
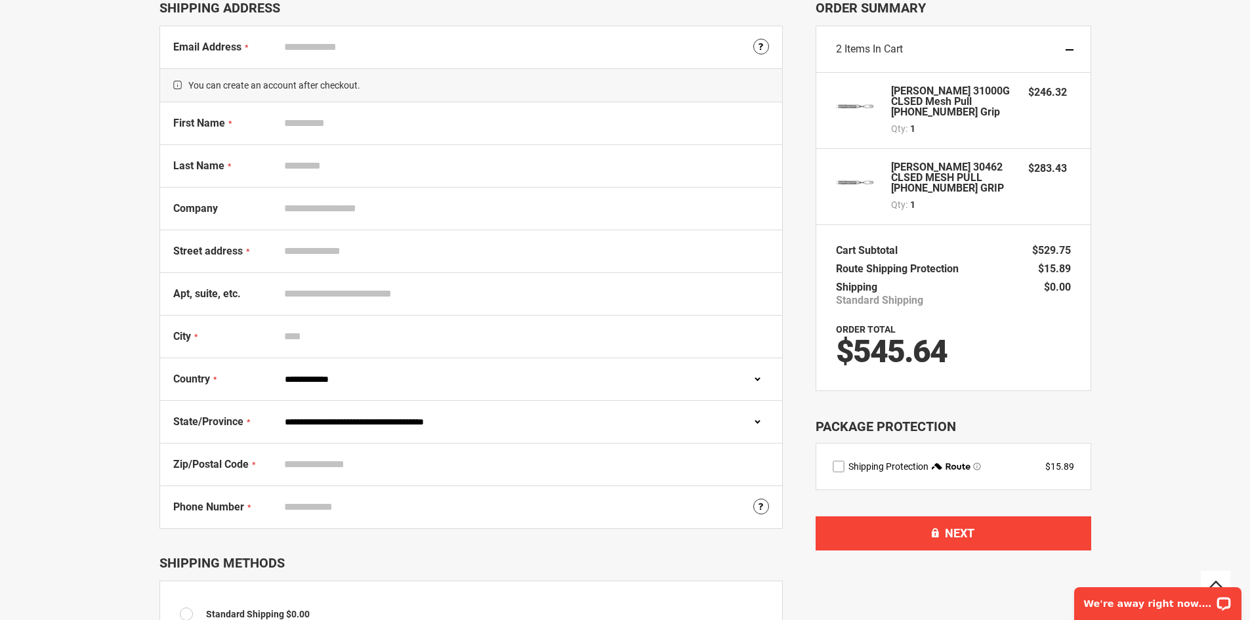
click at [427, 42] on input "Email Address" at bounding box center [523, 47] width 491 height 25
type input "**********"
click at [386, 135] on input "First Name" at bounding box center [523, 123] width 491 height 25
type input "*******"
type input "********"
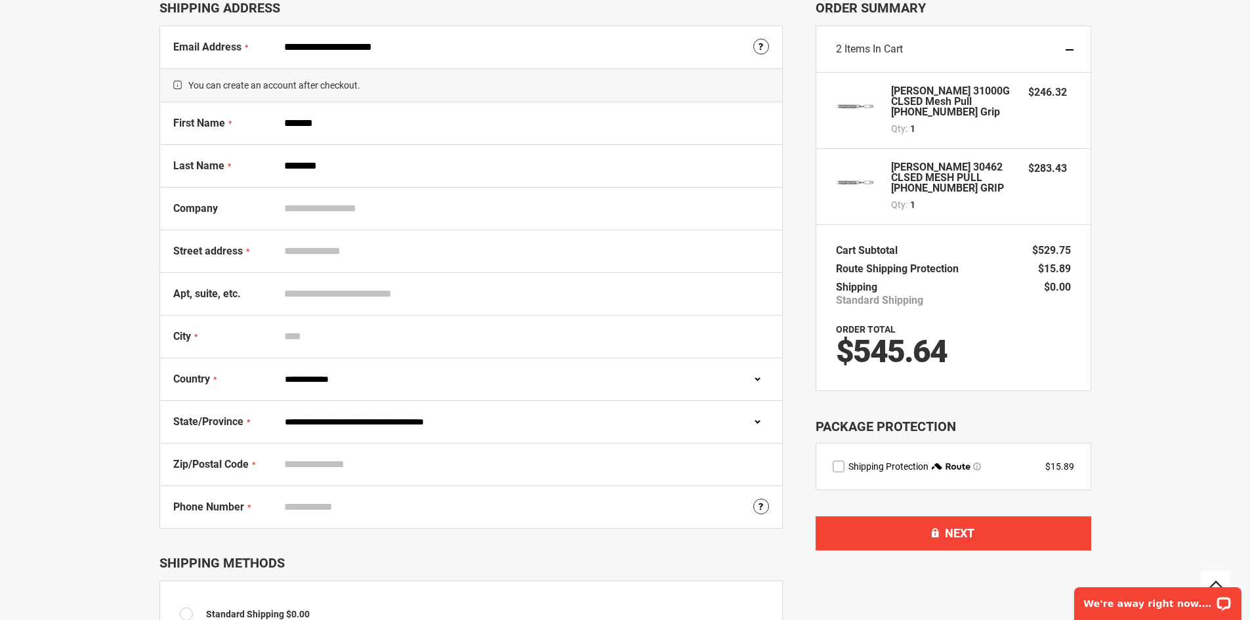
type input "**********"
type input "*******"
select select "**"
type input "*****"
type input "**********"
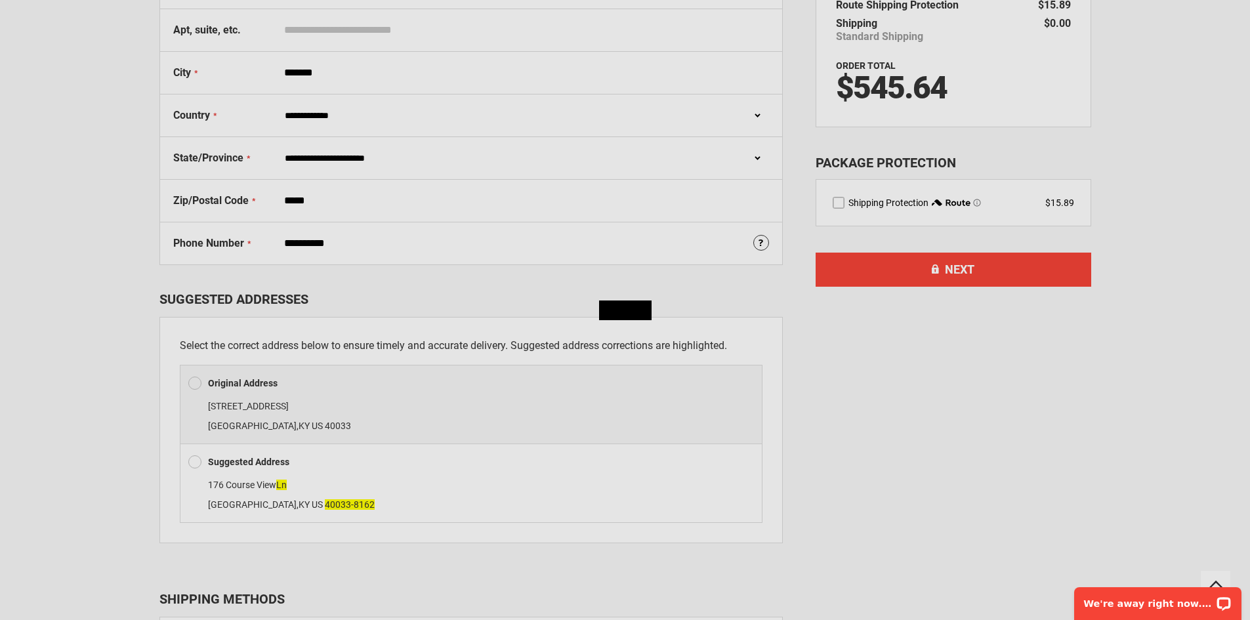
scroll to position [480, 0]
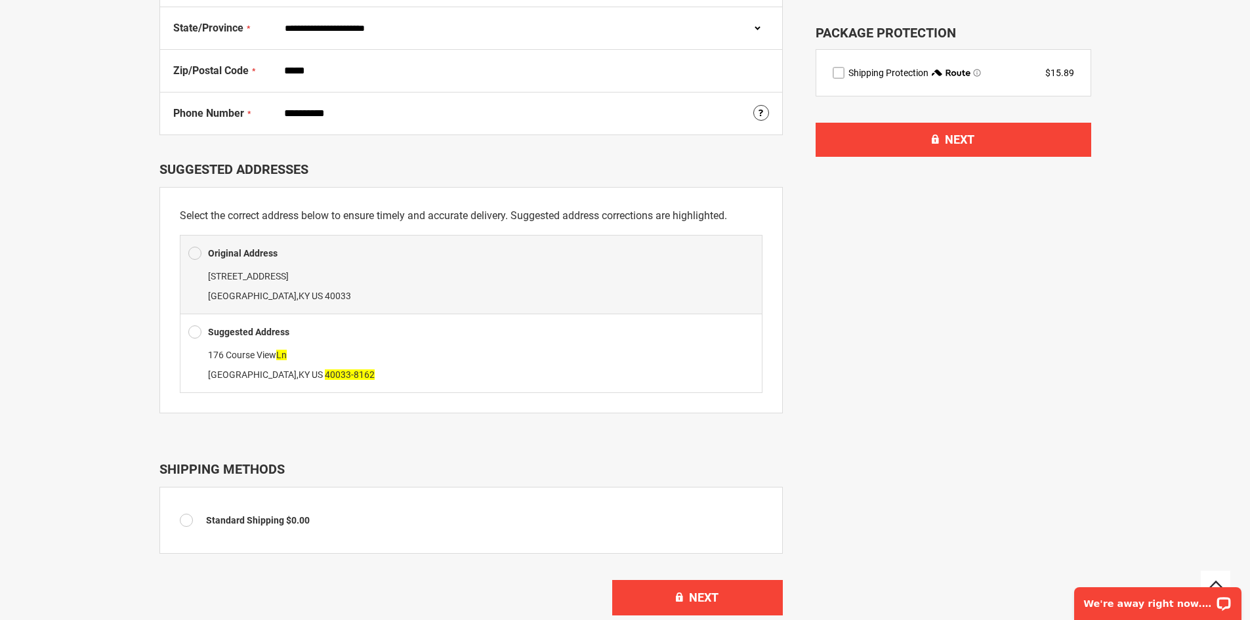
click at [204, 327] on div at bounding box center [198, 332] width 20 height 20
click at [196, 334] on span at bounding box center [194, 332] width 13 height 20
click at [196, 330] on span at bounding box center [194, 332] width 13 height 20
click at [196, 337] on span at bounding box center [194, 332] width 13 height 20
click at [275, 360] on div "176 Course View Ln Lebanon , KY US 40033-8162" at bounding box center [471, 364] width 566 height 39
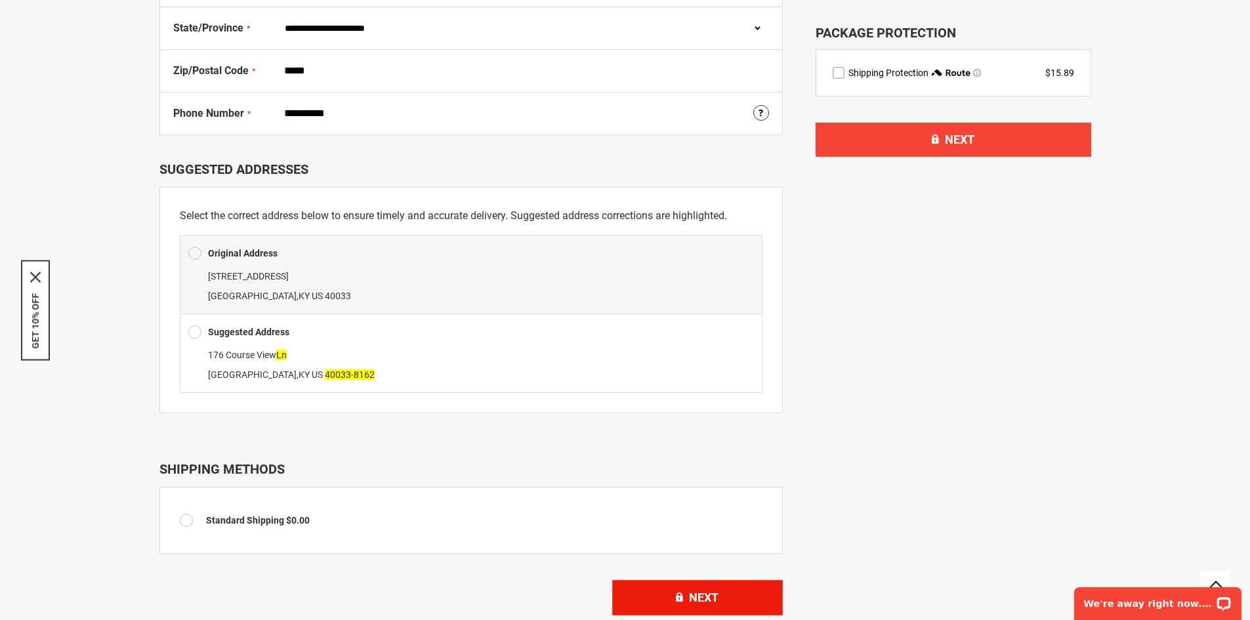
click at [698, 599] on span "Next" at bounding box center [704, 598] width 30 height 14
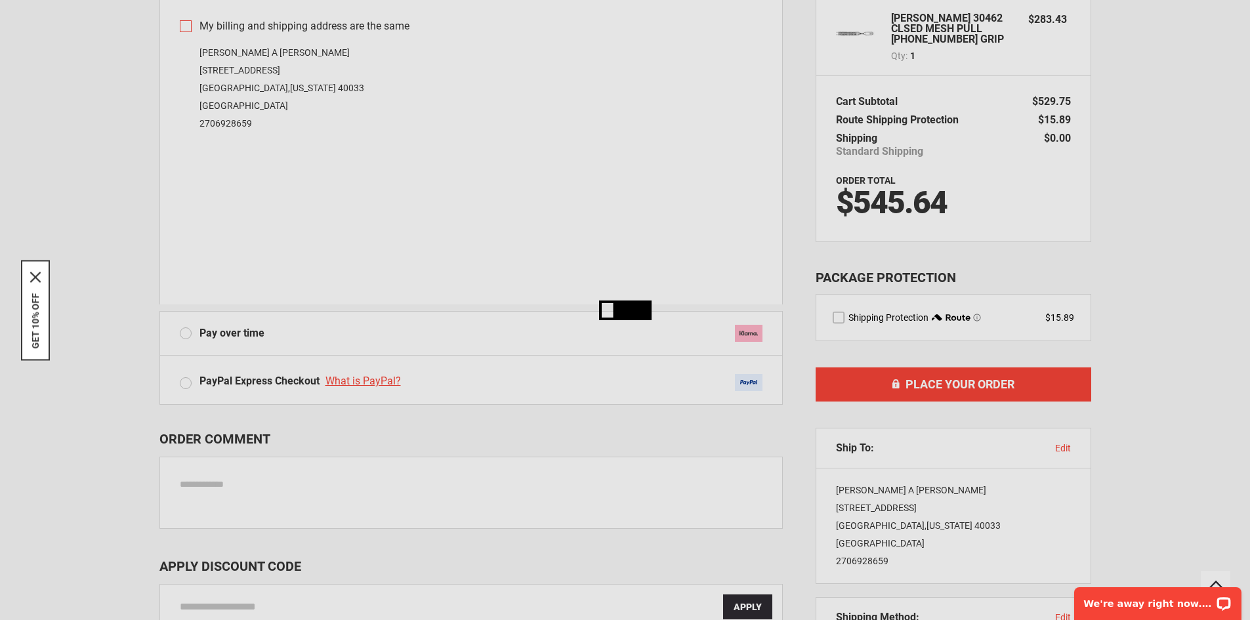
scroll to position [263, 0]
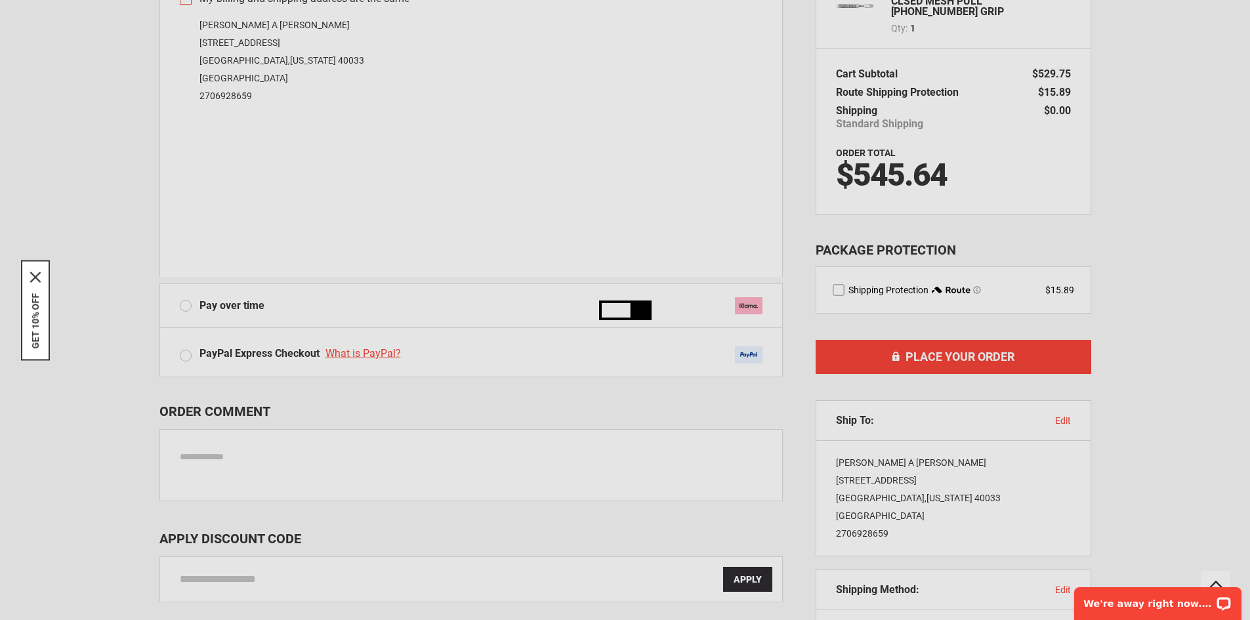
click at [257, 170] on div "Please wait..." at bounding box center [625, 310] width 1250 height 620
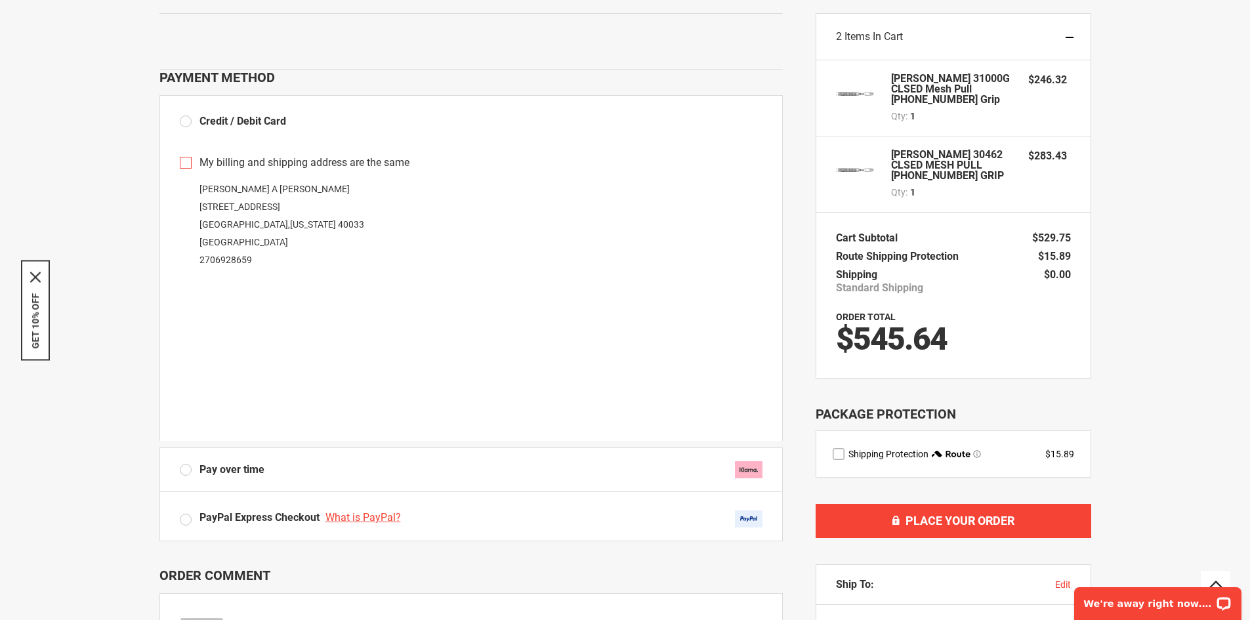
scroll to position [66, 0]
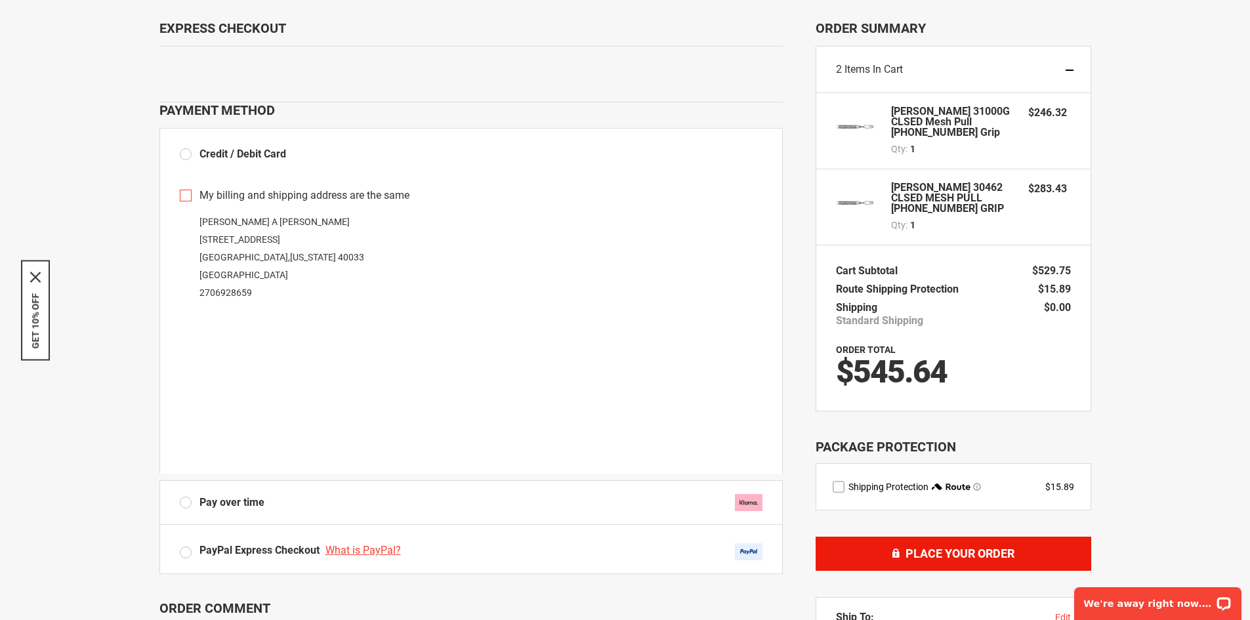
click at [950, 553] on span "Place Your Order" at bounding box center [960, 554] width 109 height 14
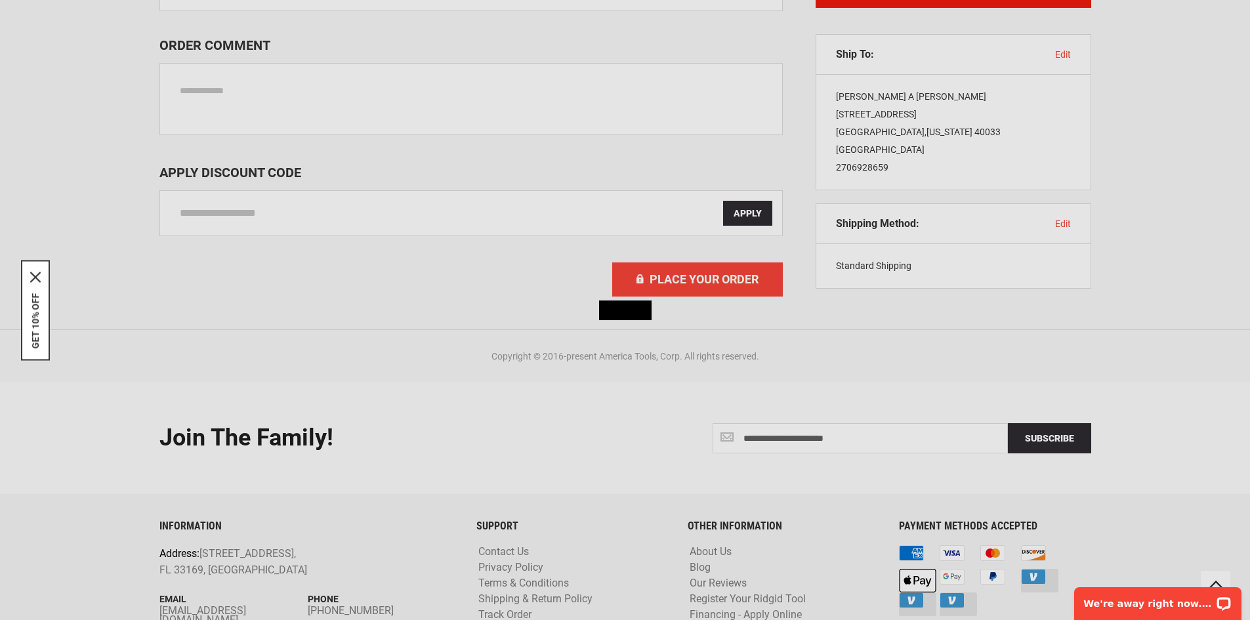
scroll to position [698, 0]
